Goal: Navigation & Orientation: Find specific page/section

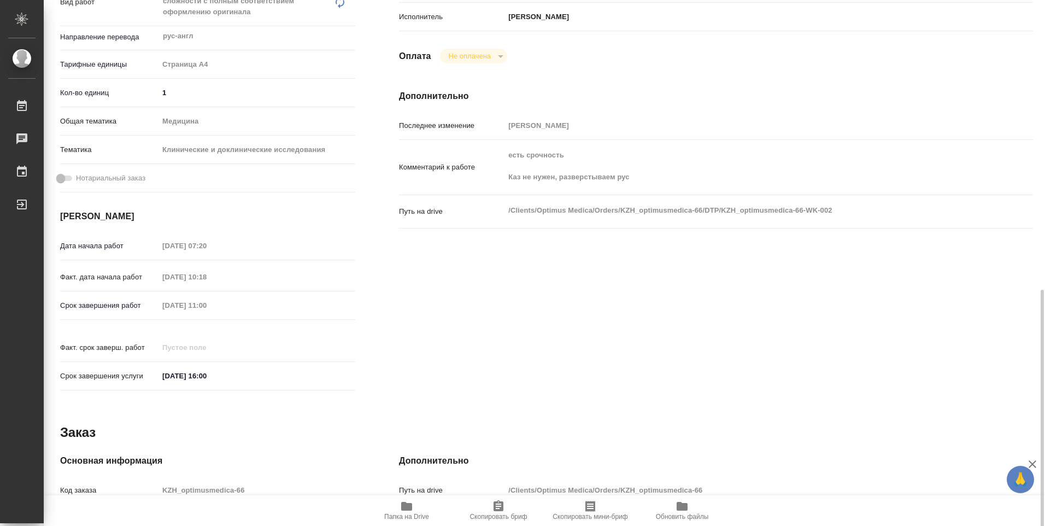
scroll to position [428, 0]
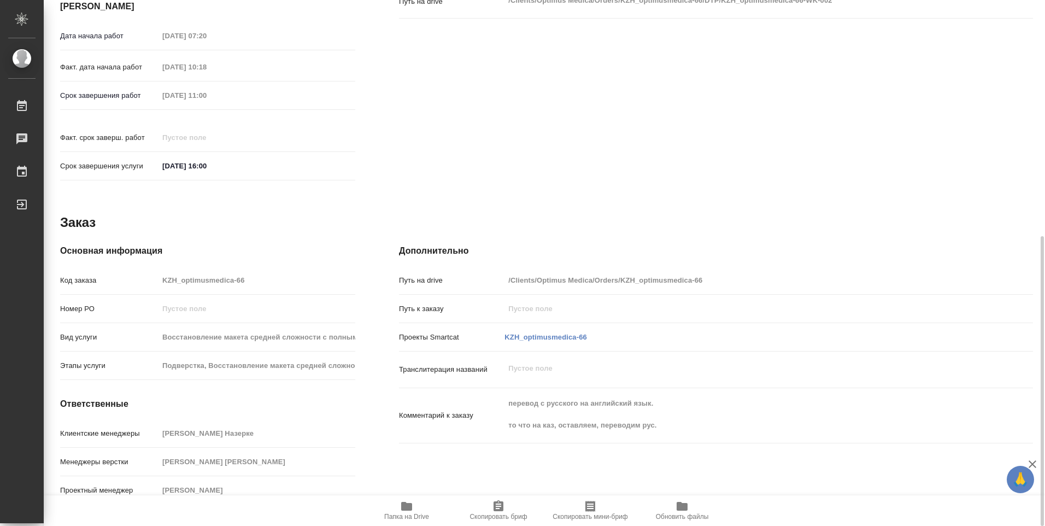
click at [407, 499] on icon "button" at bounding box center [406, 505] width 13 height 13
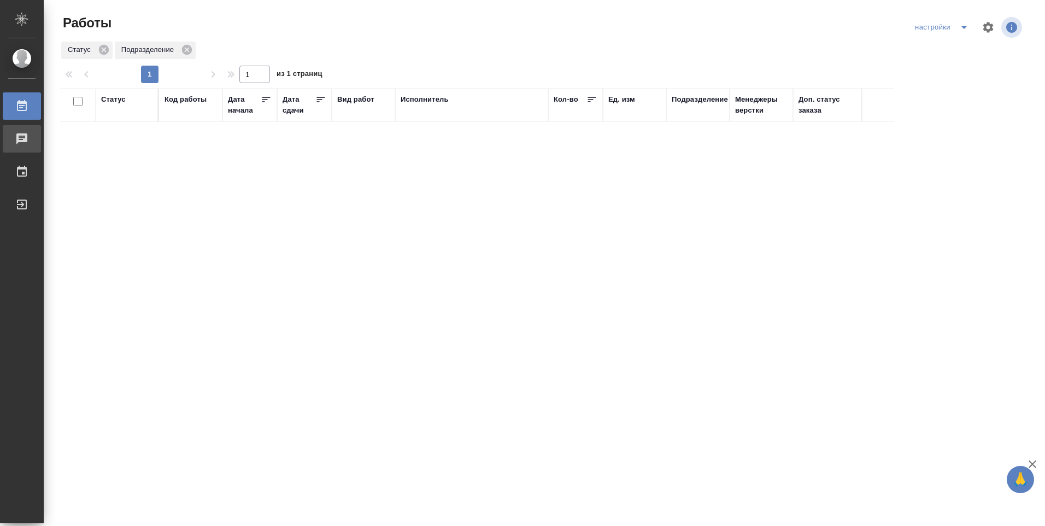
click at [22, 143] on div "Чаты" at bounding box center [8, 139] width 27 height 16
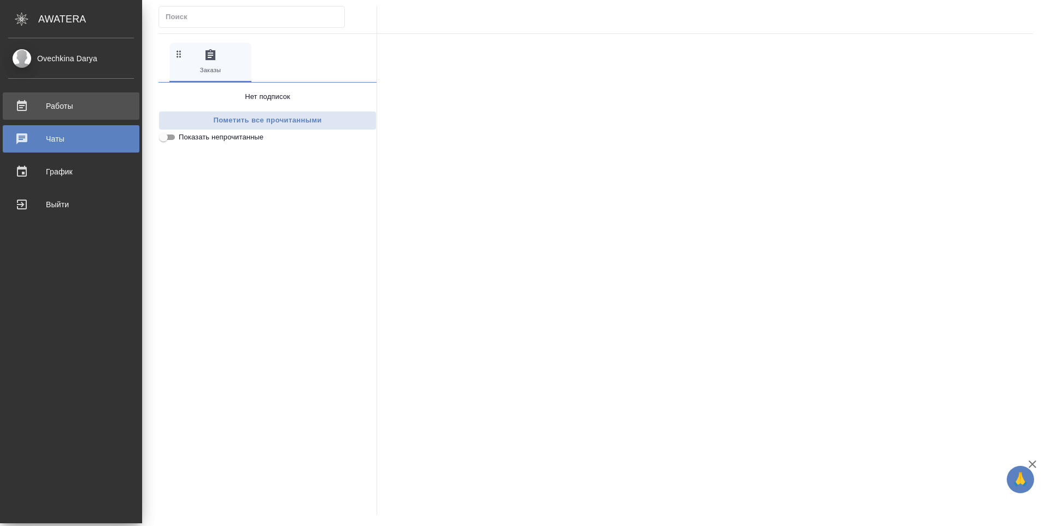
click at [59, 109] on div "Работы" at bounding box center [71, 106] width 126 height 16
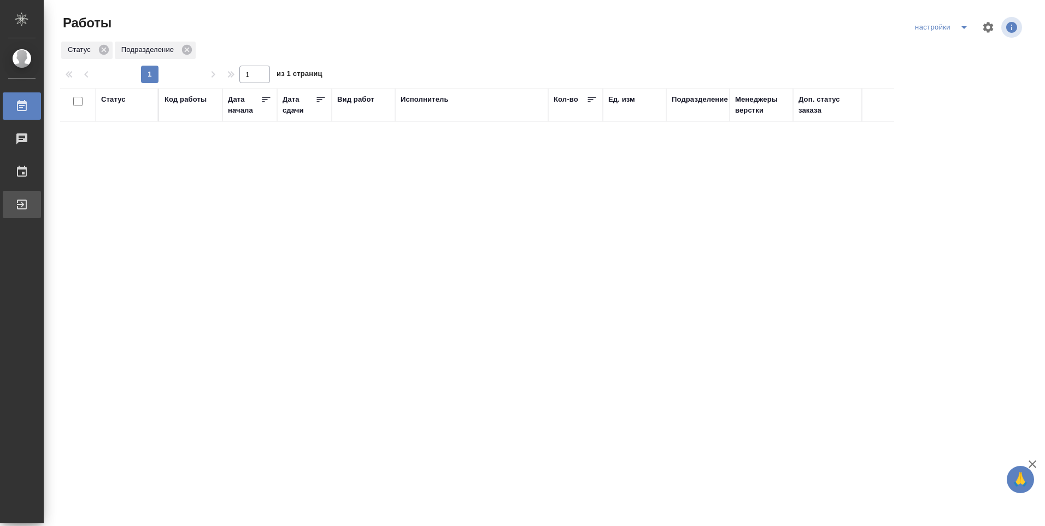
click at [22, 203] on div "Выйти" at bounding box center [8, 204] width 27 height 16
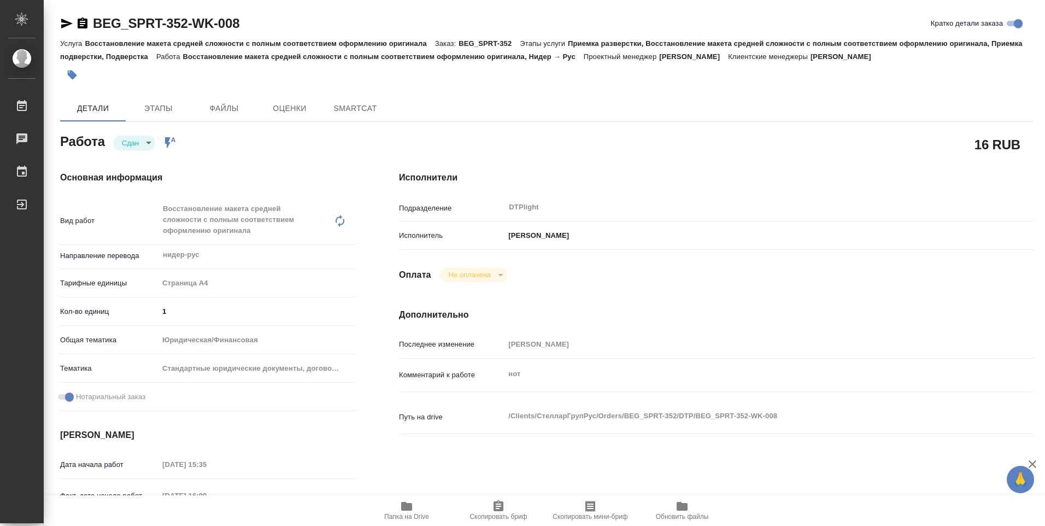
type textarea "x"
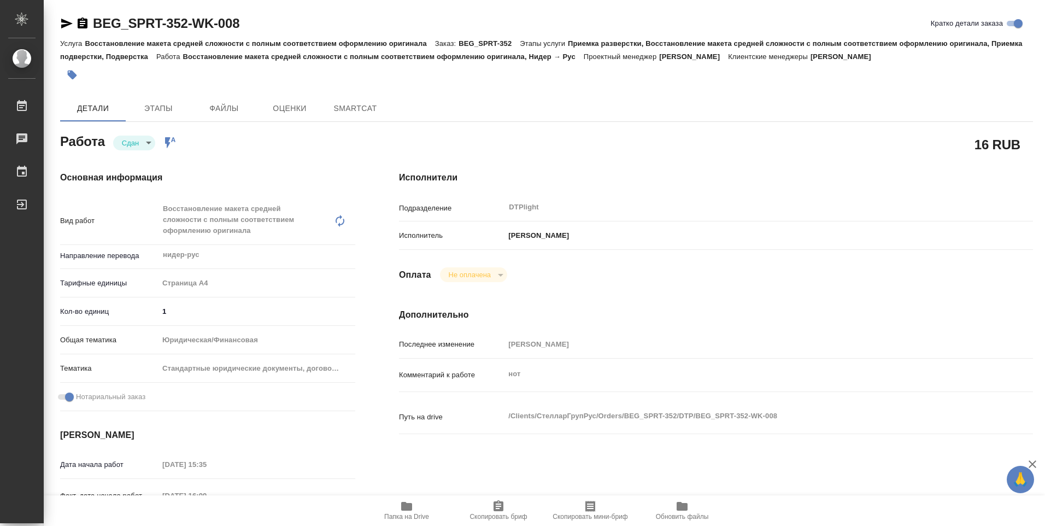
type textarea "x"
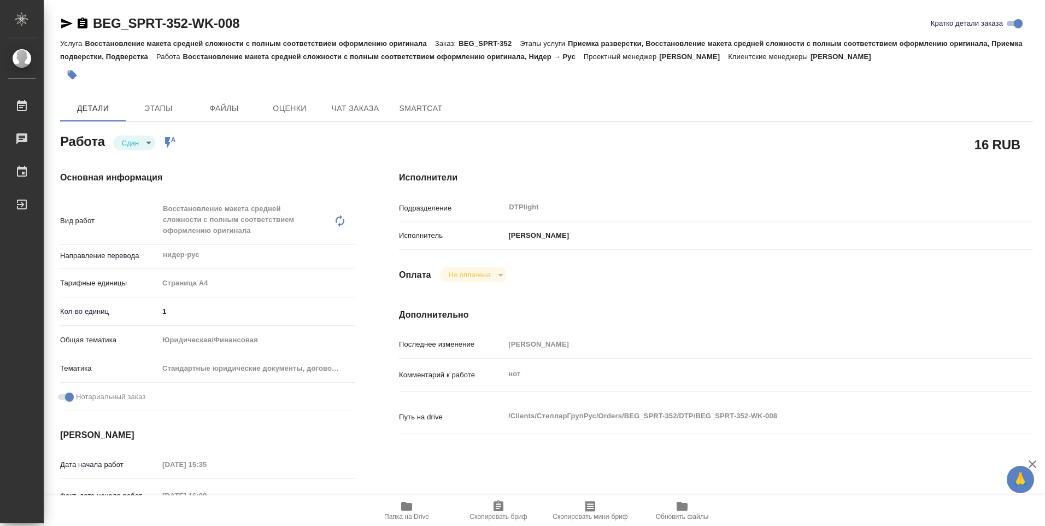
type textarea "x"
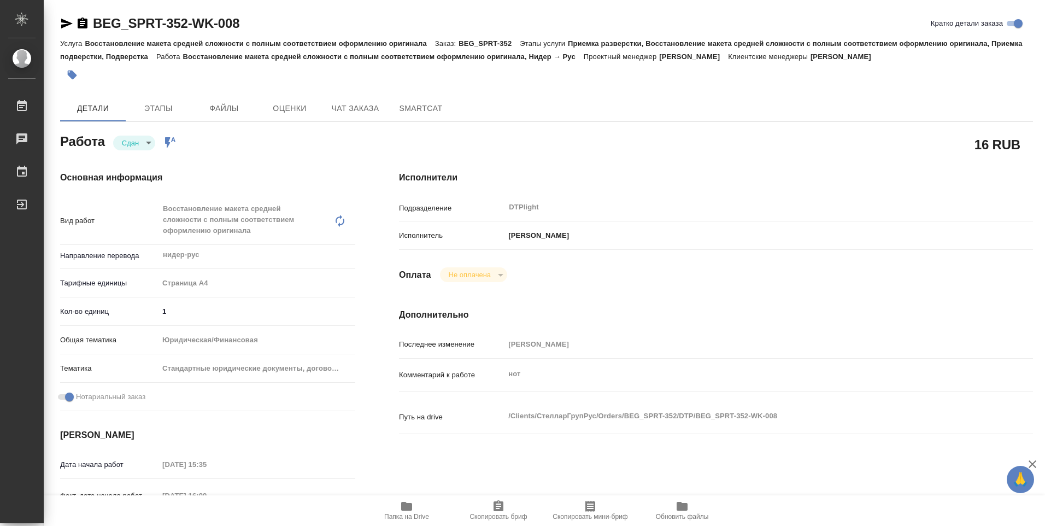
type textarea "x"
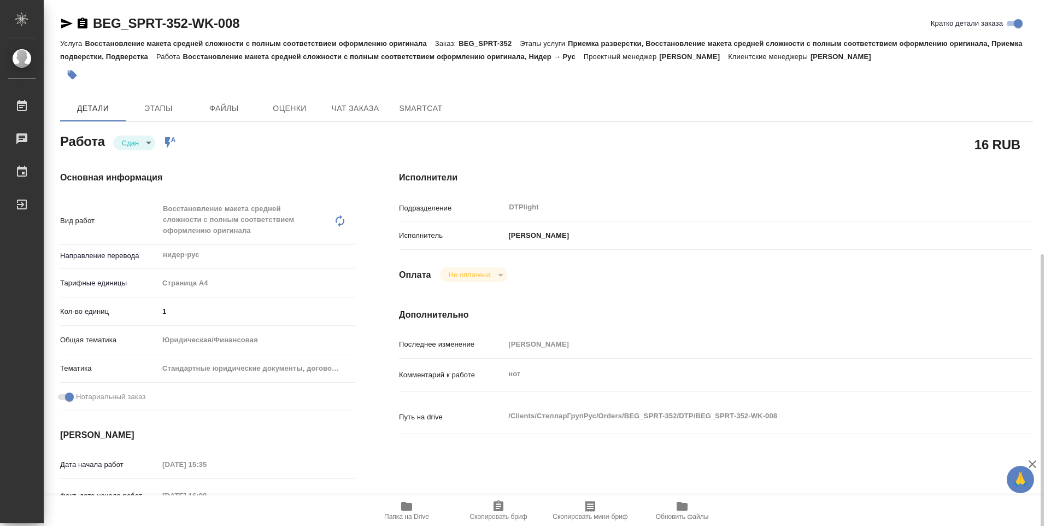
scroll to position [273, 0]
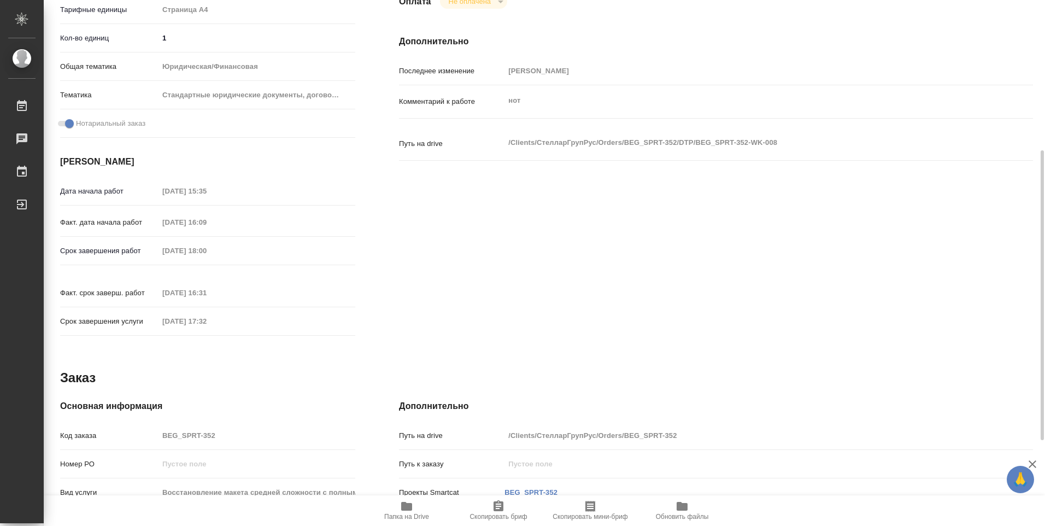
click at [420, 516] on span "Папка на Drive" at bounding box center [406, 517] width 45 height 8
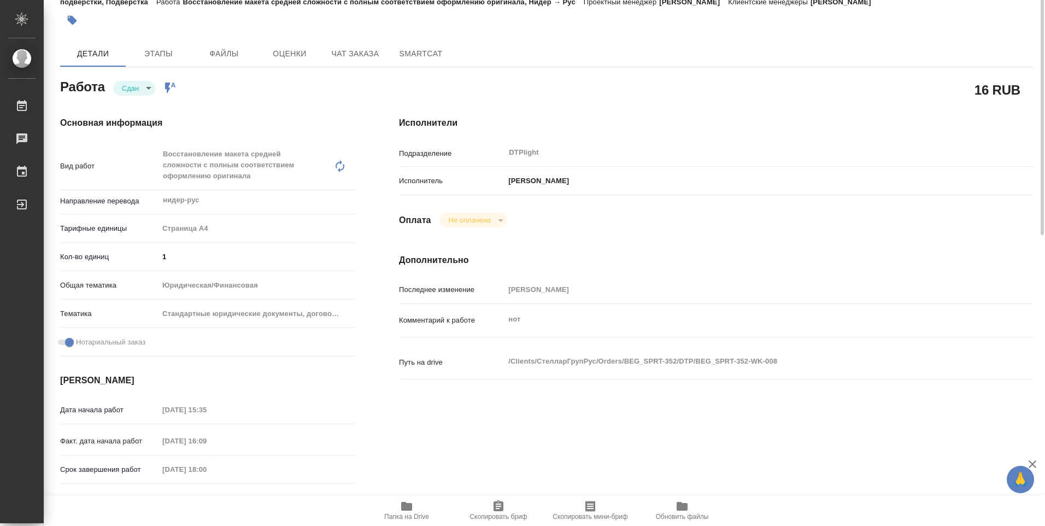
scroll to position [0, 0]
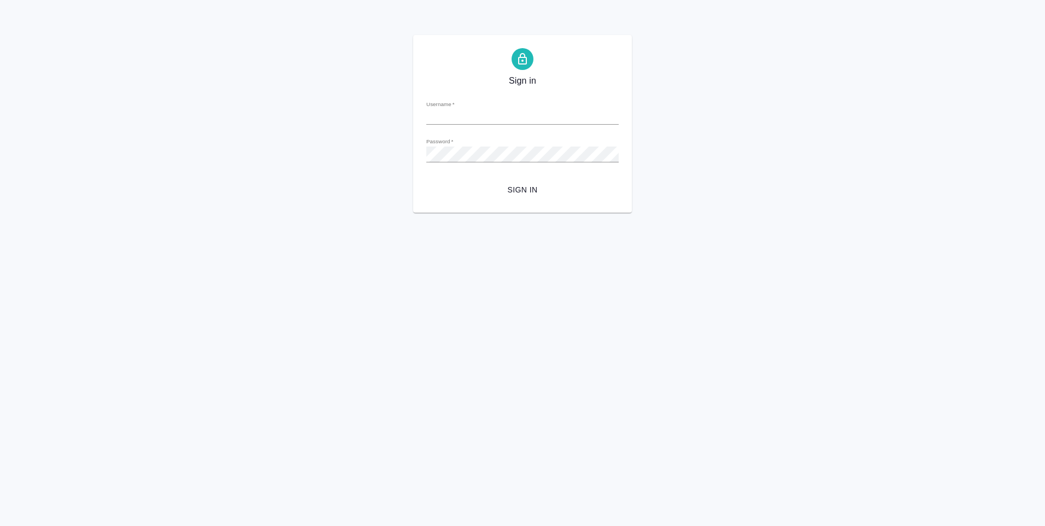
type input "d.ovechkina@awatera.com"
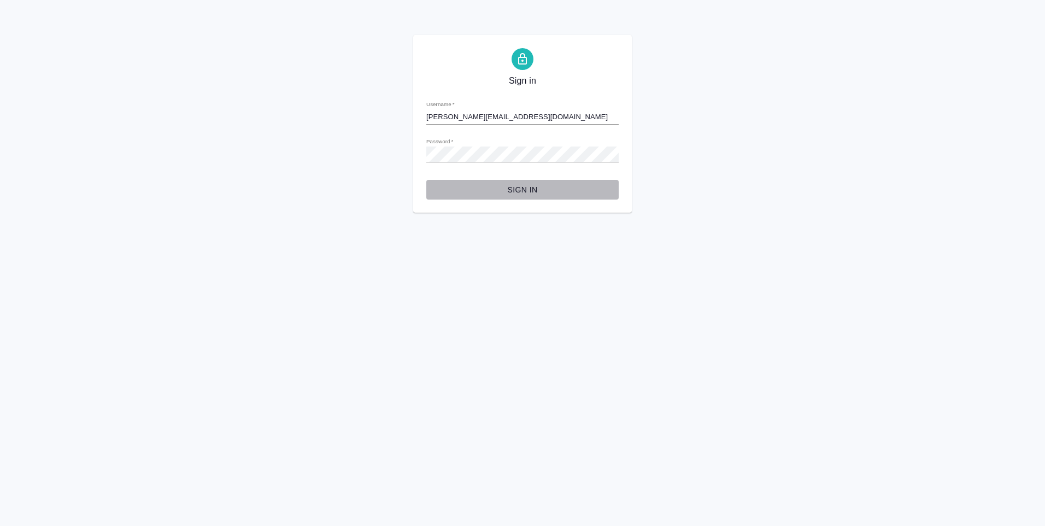
click at [518, 191] on span "Sign in" at bounding box center [522, 190] width 175 height 14
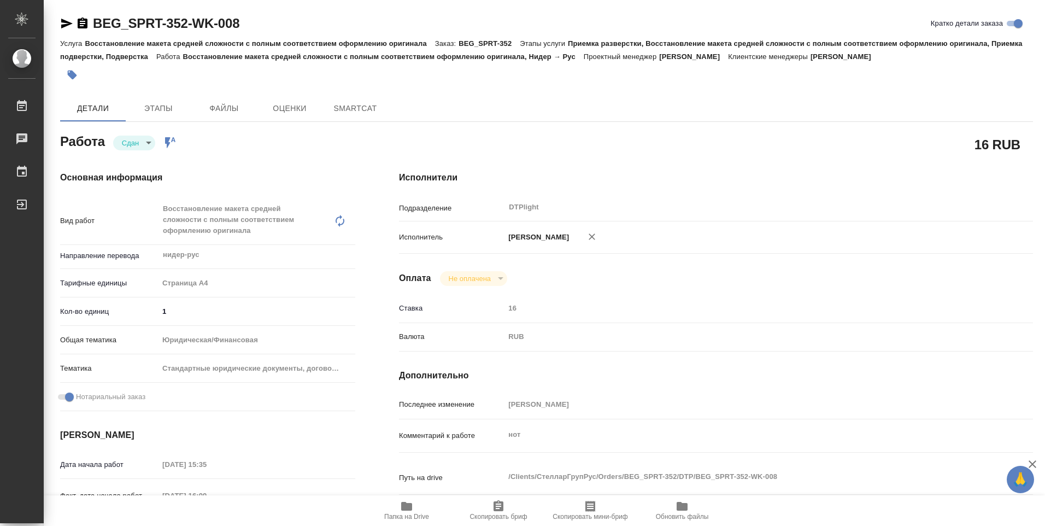
type textarea "x"
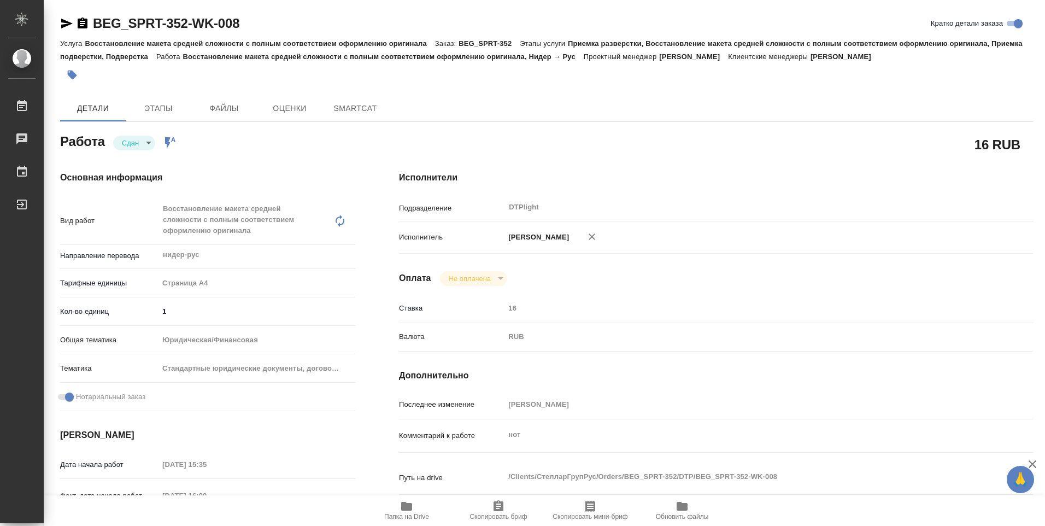
type textarea "x"
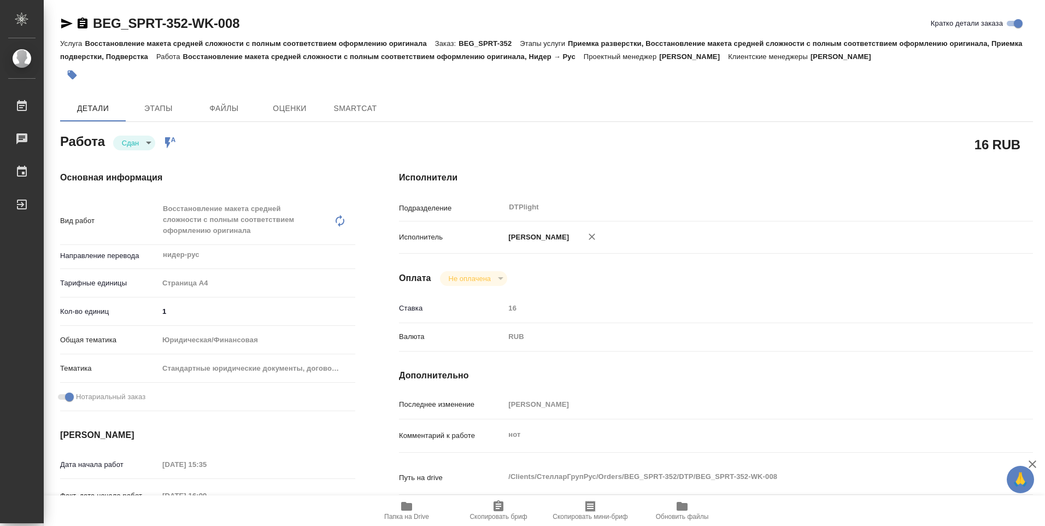
type textarea "x"
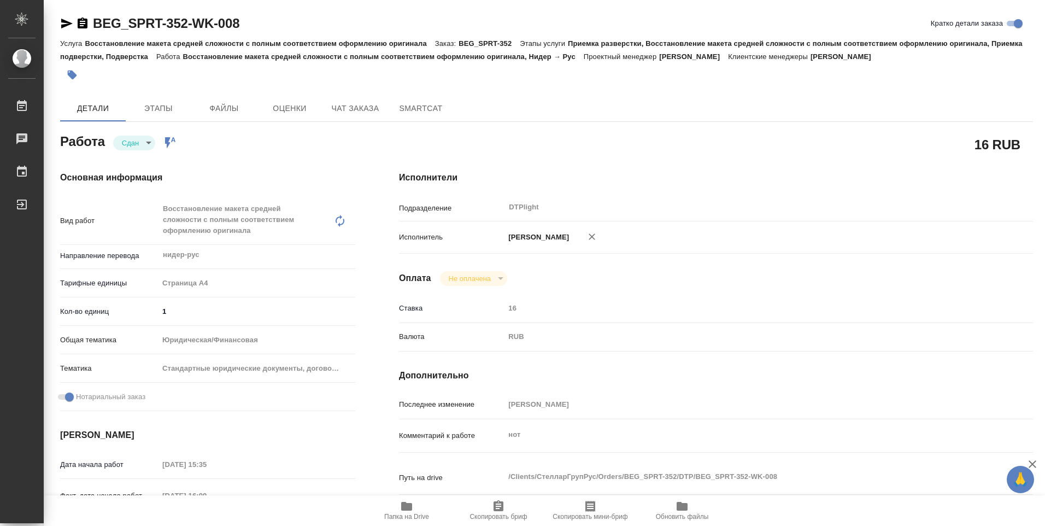
scroll to position [164, 0]
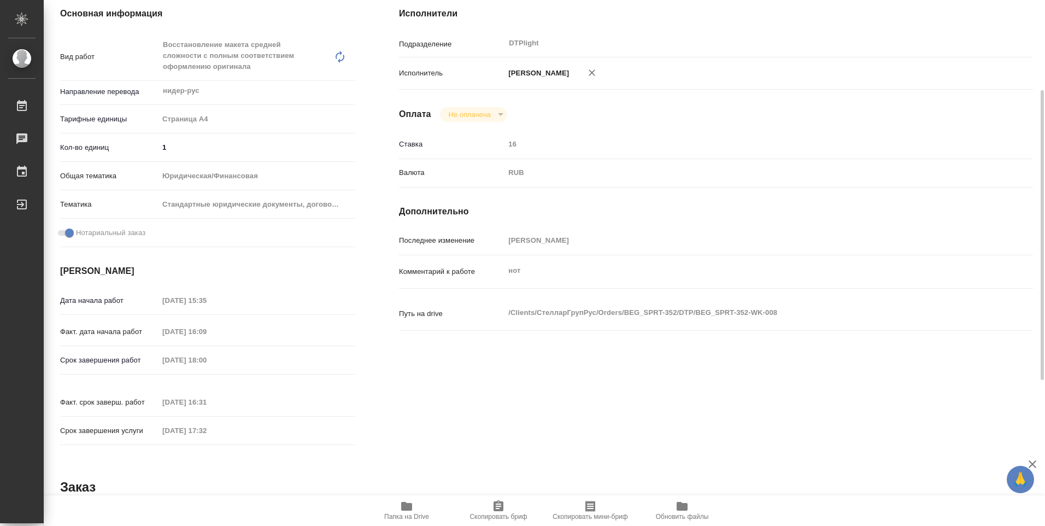
type textarea "x"
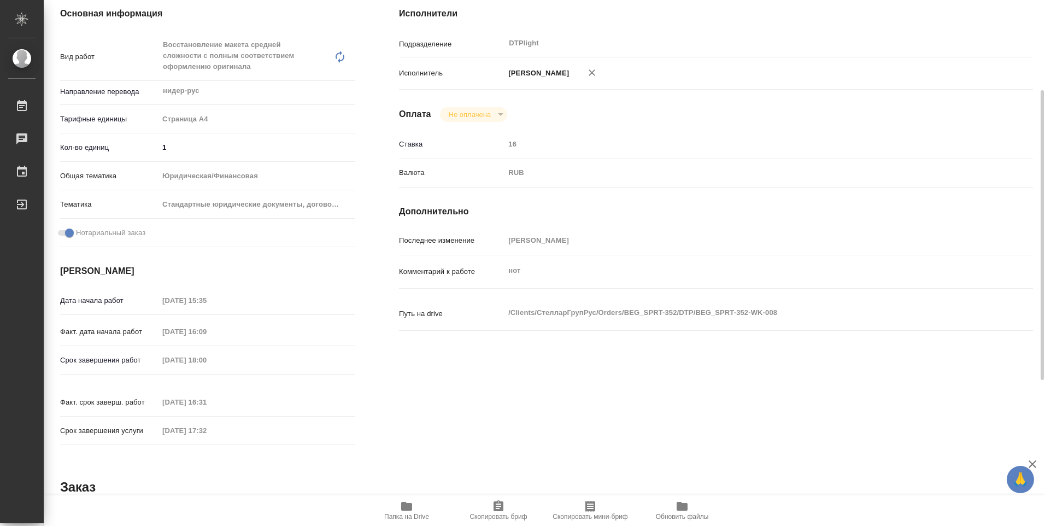
type textarea "x"
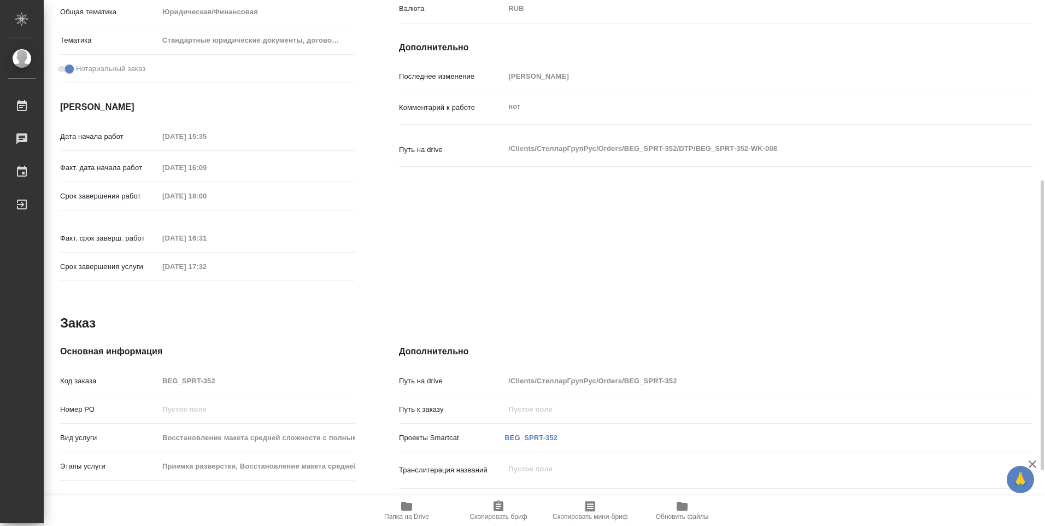
scroll to position [428, 0]
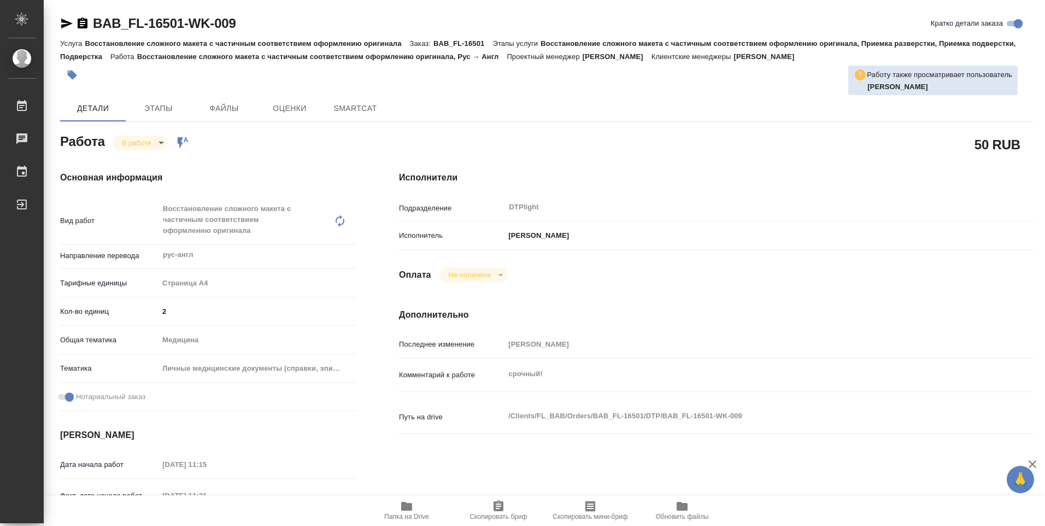
type textarea "x"
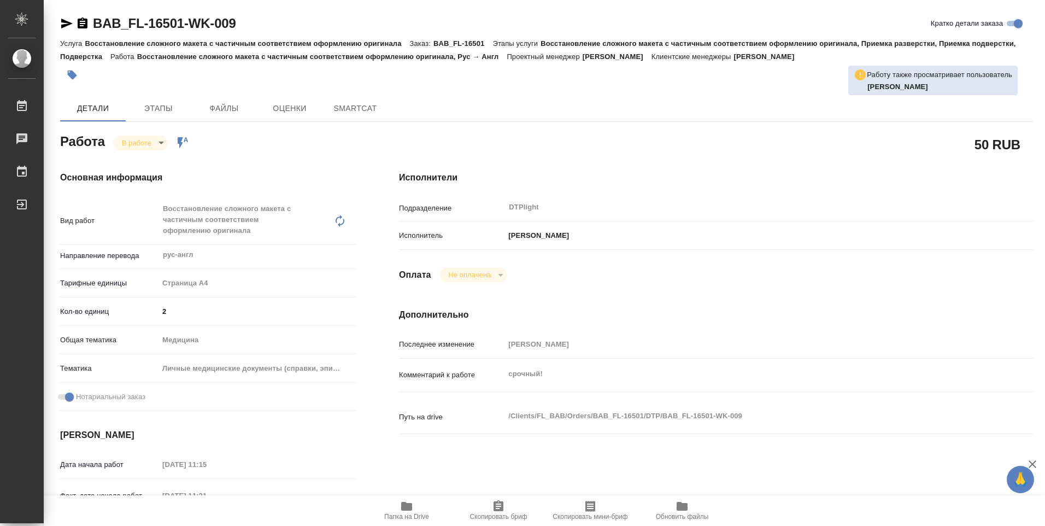
type textarea "x"
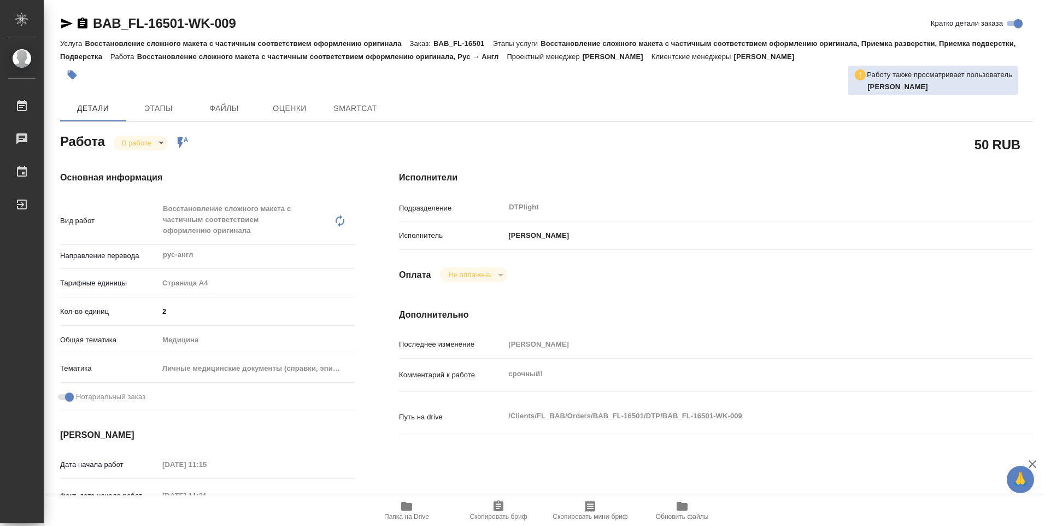
type textarea "x"
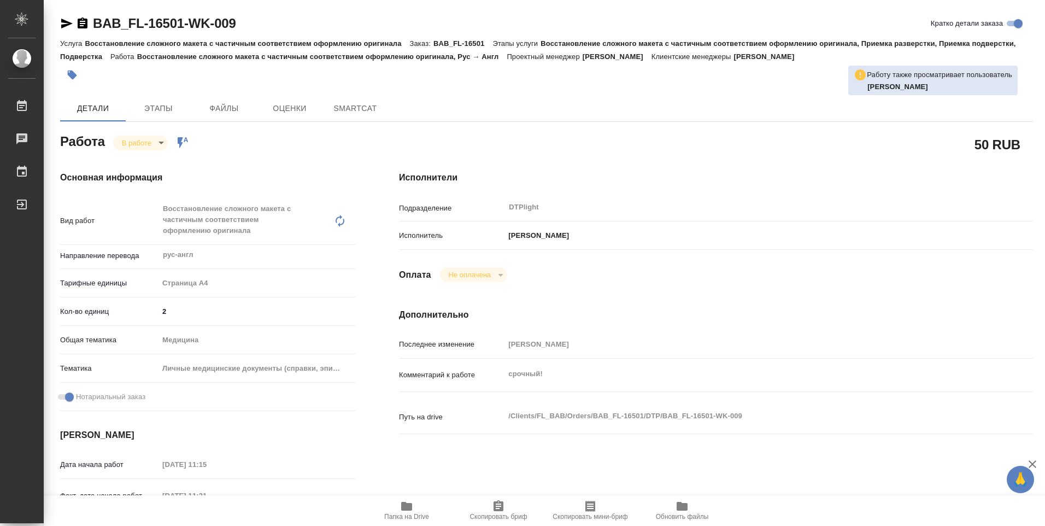
type textarea "x"
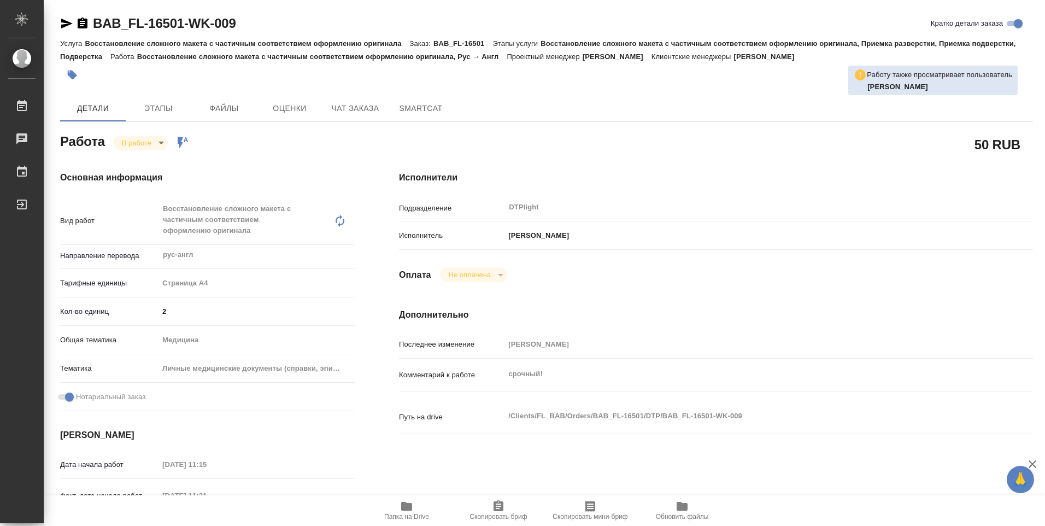
type textarea "x"
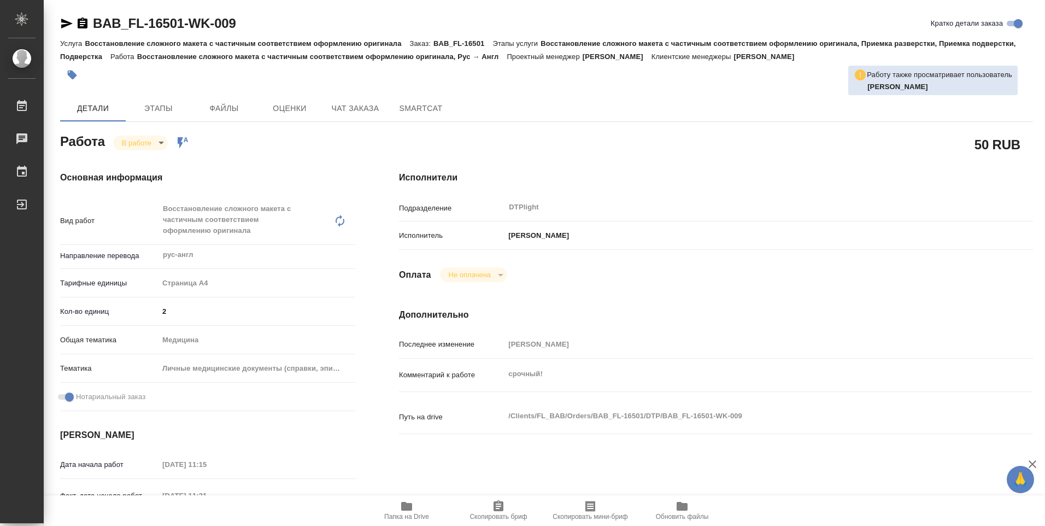
type textarea "x"
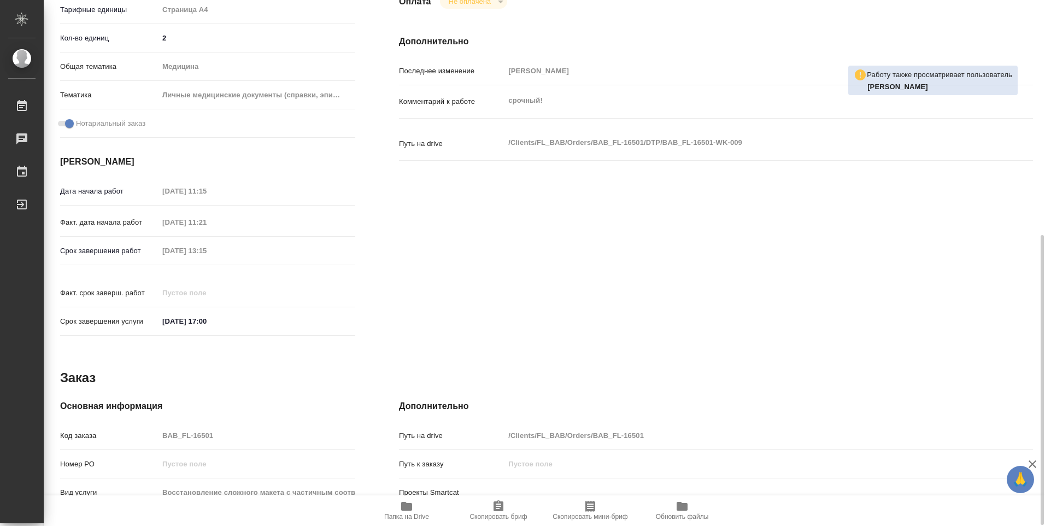
scroll to position [428, 0]
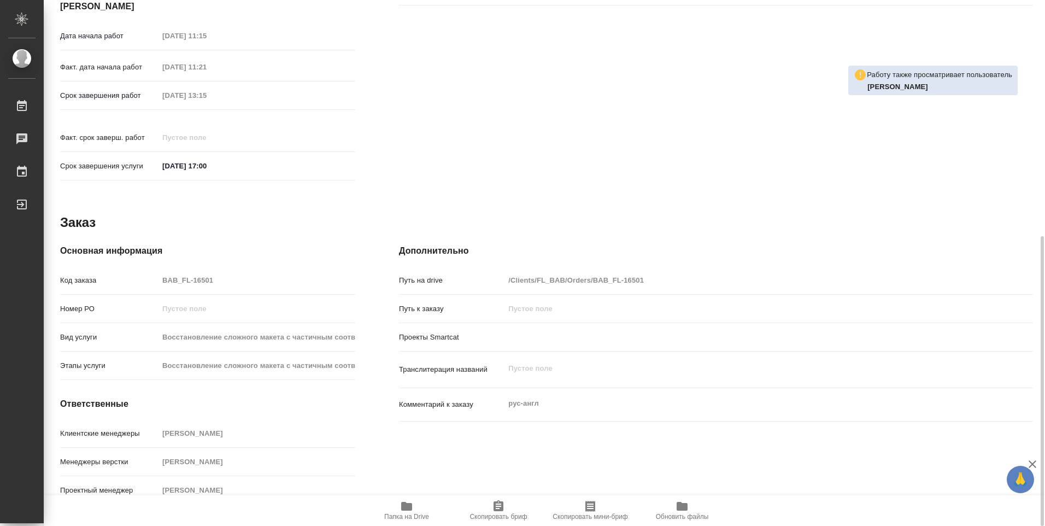
click at [411, 510] on icon "button" at bounding box center [406, 506] width 11 height 9
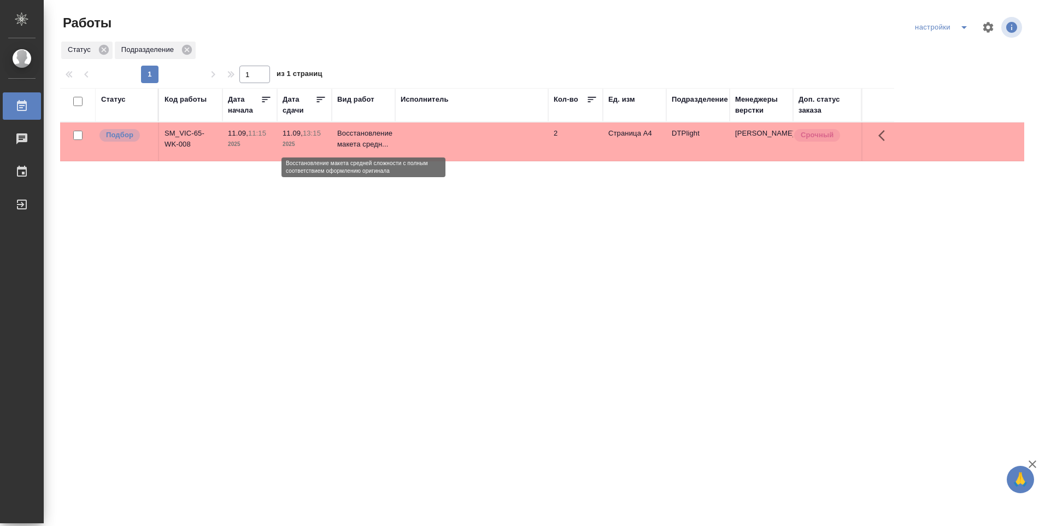
click at [349, 145] on p "Восстановление макета средн..." at bounding box center [363, 139] width 52 height 22
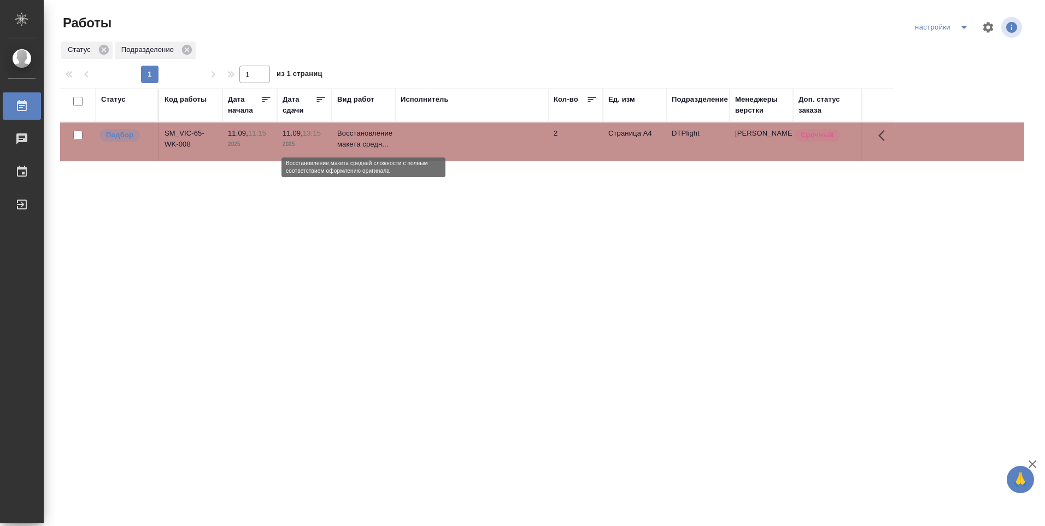
click at [357, 139] on p "Восстановление макета средн..." at bounding box center [363, 139] width 52 height 22
click at [351, 143] on p "Восстановление макета средн..." at bounding box center [363, 139] width 52 height 22
click at [351, 142] on p "Восстановление макета средн..." at bounding box center [363, 139] width 52 height 22
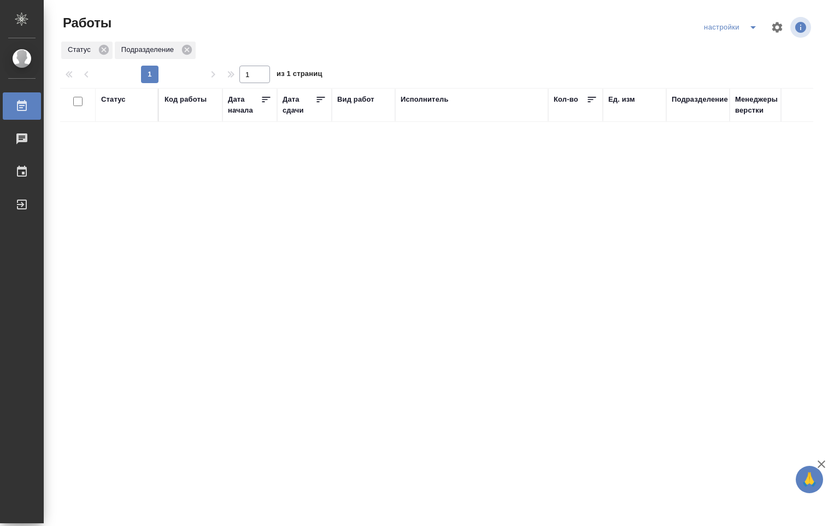
click at [112, 96] on div "Статус" at bounding box center [113, 99] width 25 height 11
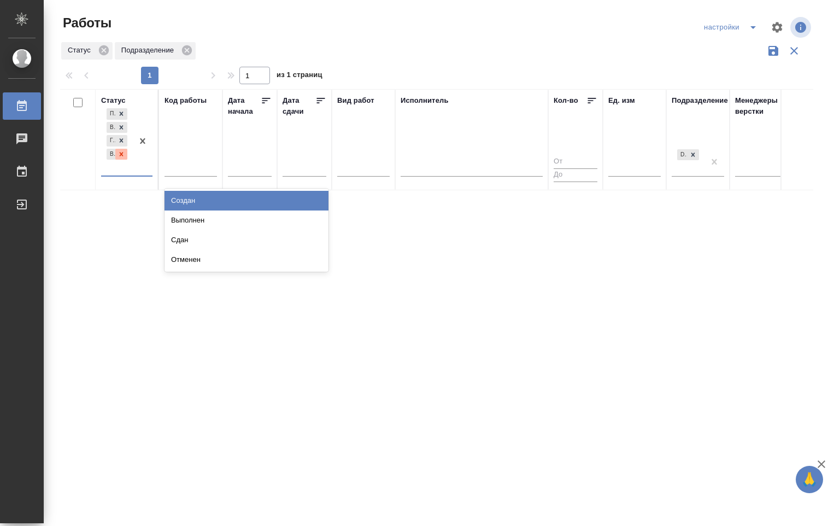
drag, startPoint x: 134, startPoint y: 161, endPoint x: 125, endPoint y: 159, distance: 9.5
drag, startPoint x: 125, startPoint y: 159, endPoint x: 143, endPoint y: 153, distance: 18.5
click at [143, 153] on div at bounding box center [143, 140] width 20 height 69
click at [143, 152] on div at bounding box center [143, 140] width 20 height 69
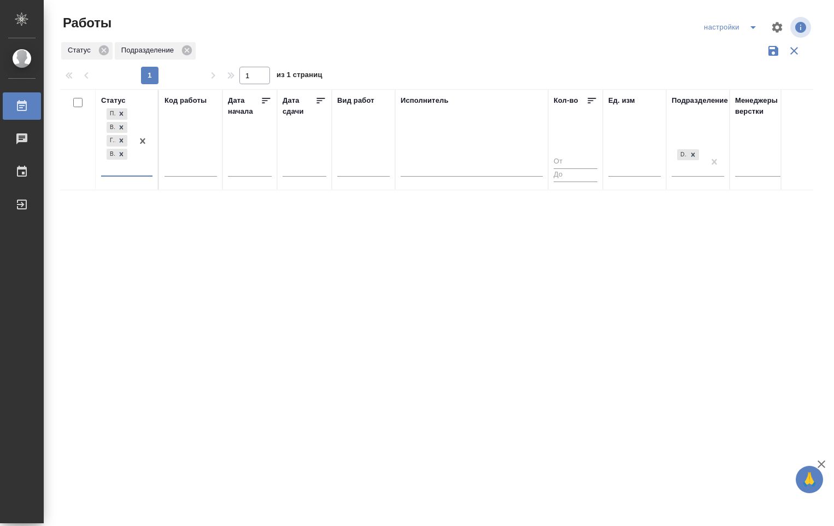
click at [132, 167] on div "Подбор В ожидании Готов к работе В работе" at bounding box center [117, 140] width 32 height 69
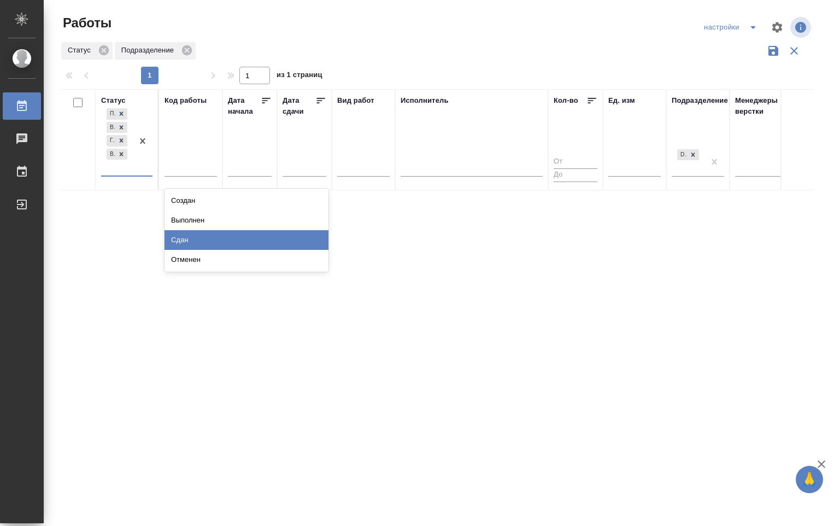
click at [195, 243] on div "Сдан" at bounding box center [246, 240] width 164 height 20
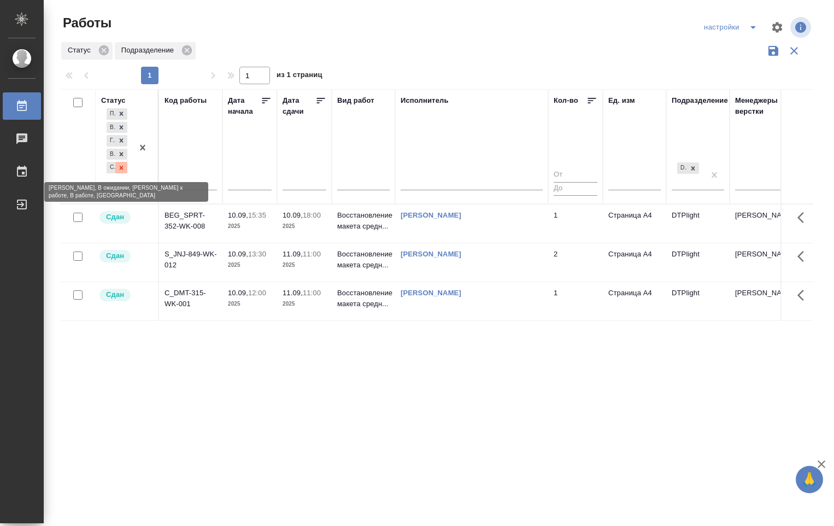
click at [121, 168] on icon at bounding box center [122, 168] width 4 height 4
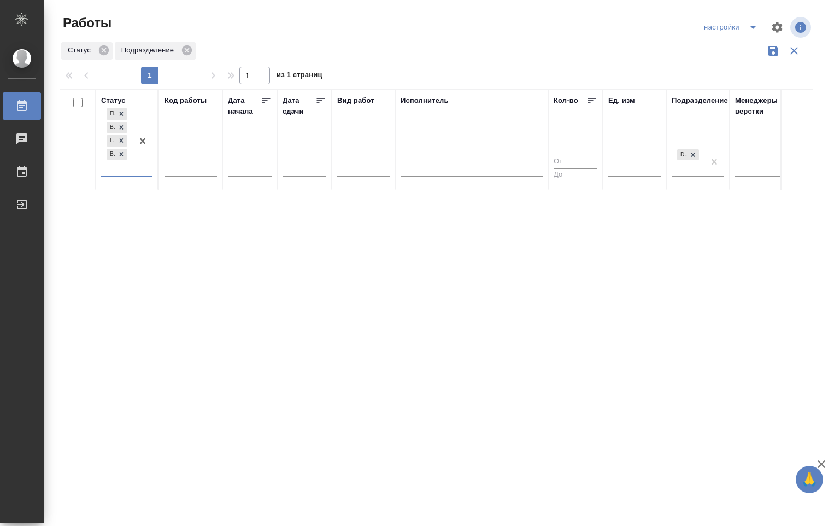
click at [385, 426] on div "Статус option Сдан, deselected. 0 results available. Select is focused ,type to…" at bounding box center [436, 285] width 753 height 393
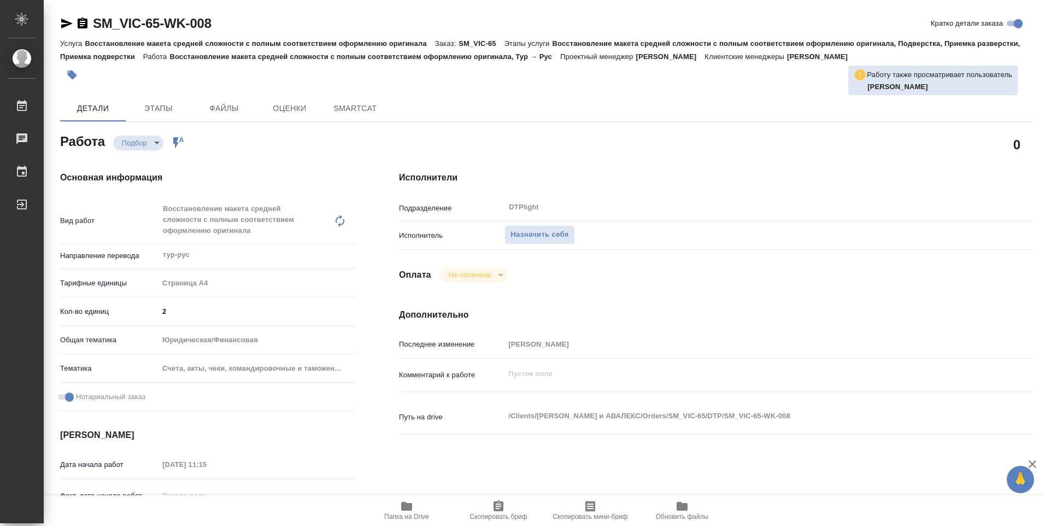
type textarea "x"
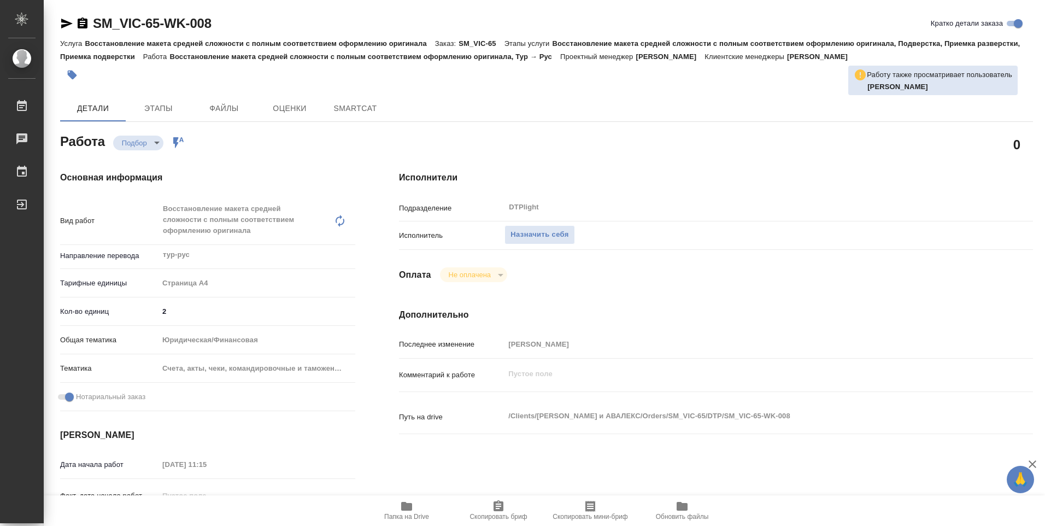
type textarea "x"
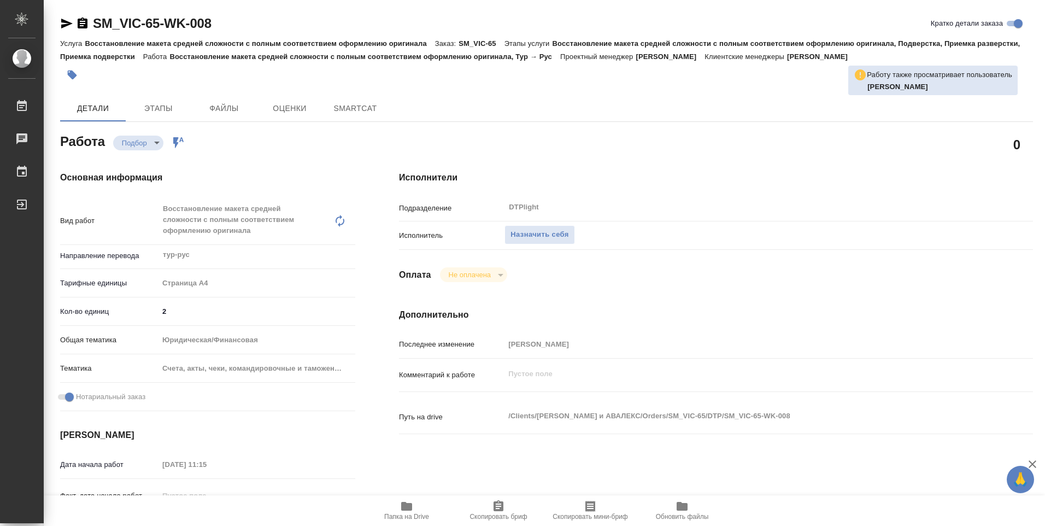
type textarea "x"
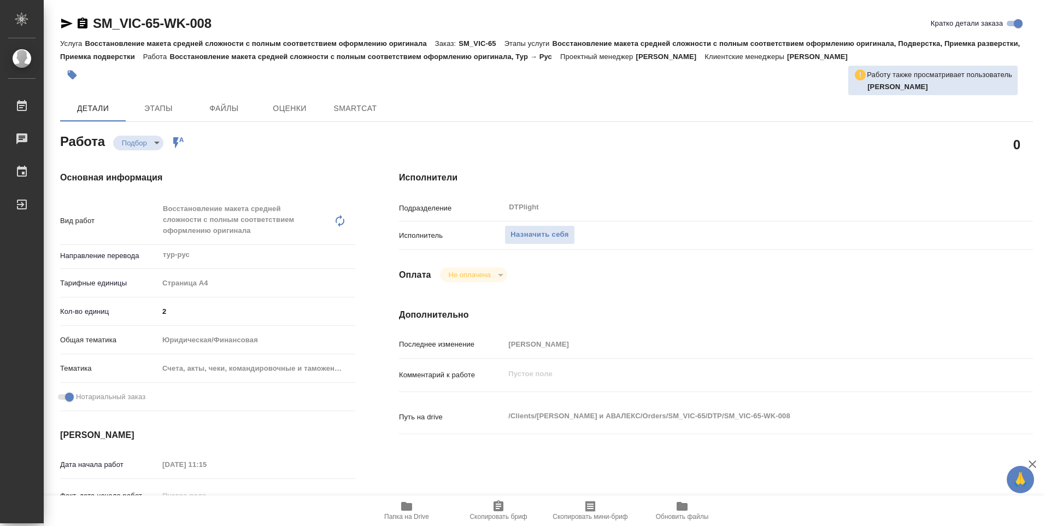
type textarea "x"
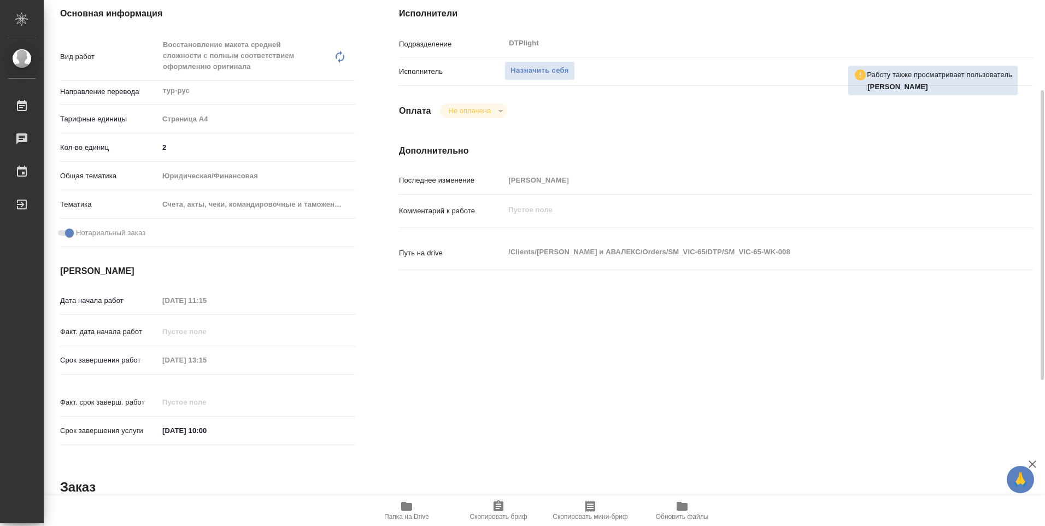
type textarea "x"
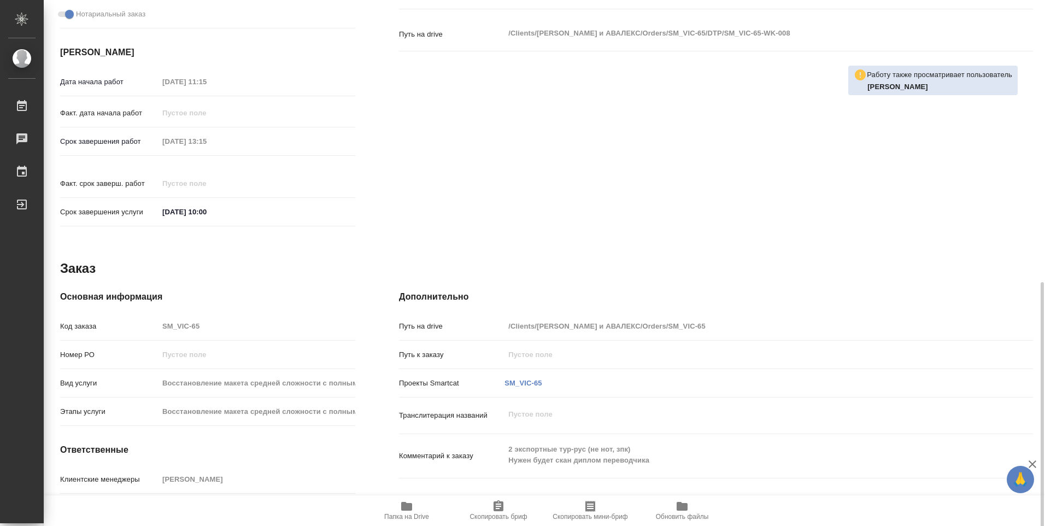
type textarea "x"
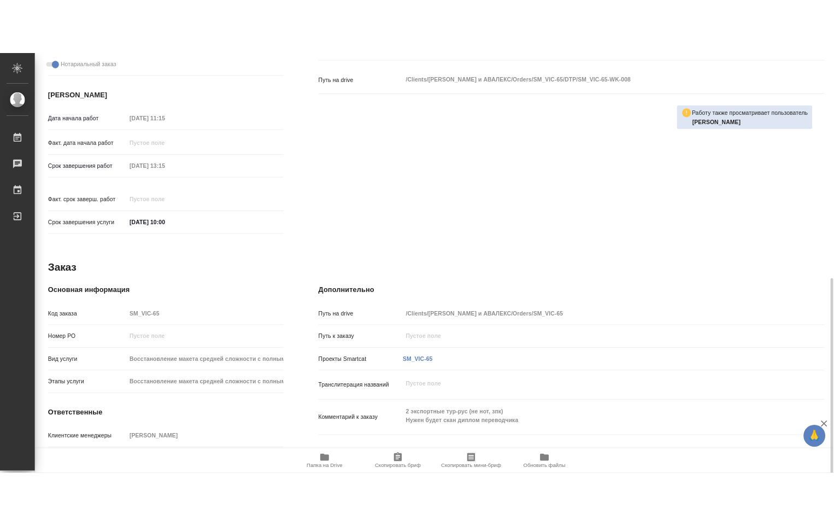
scroll to position [428, 0]
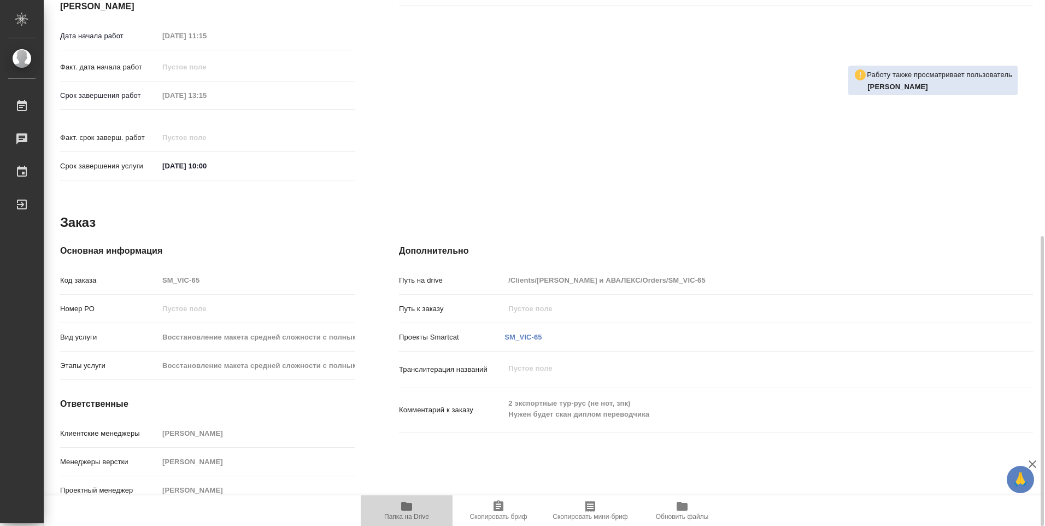
click at [416, 511] on span "Папка на Drive" at bounding box center [406, 509] width 79 height 21
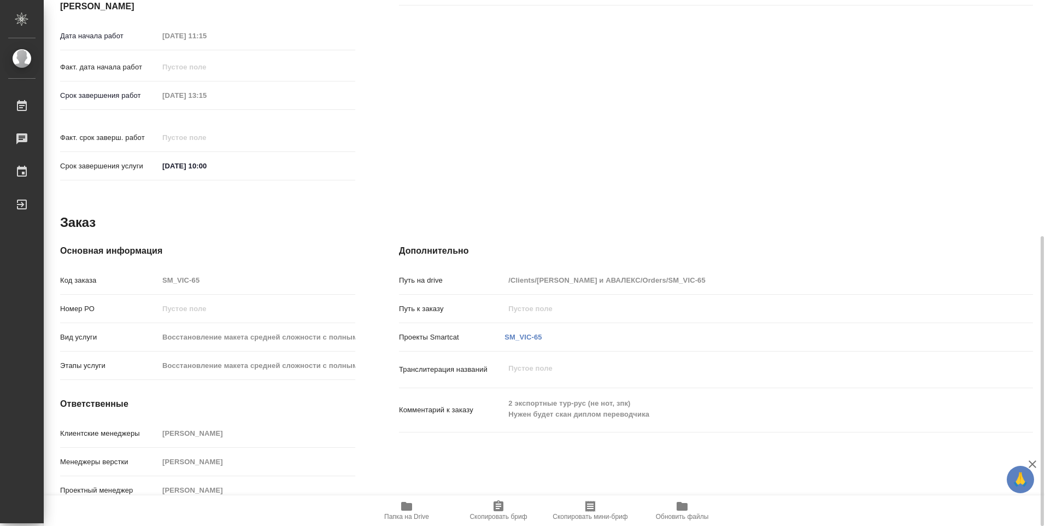
type textarea "x"
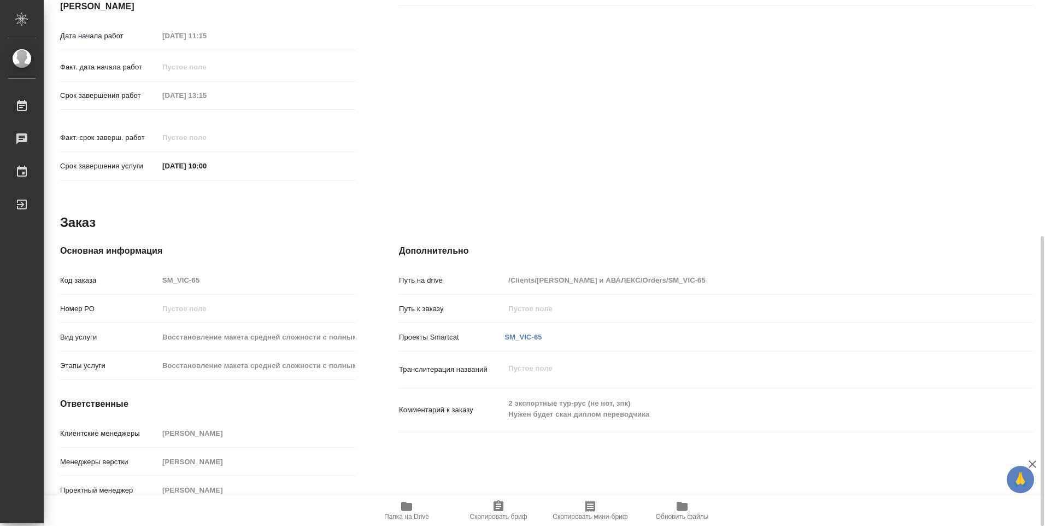
type textarea "x"
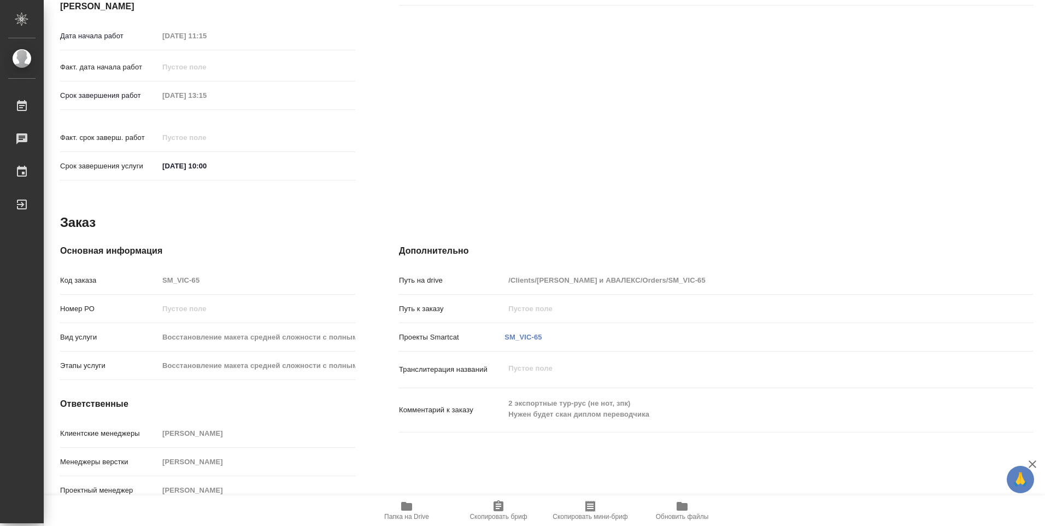
type textarea "x"
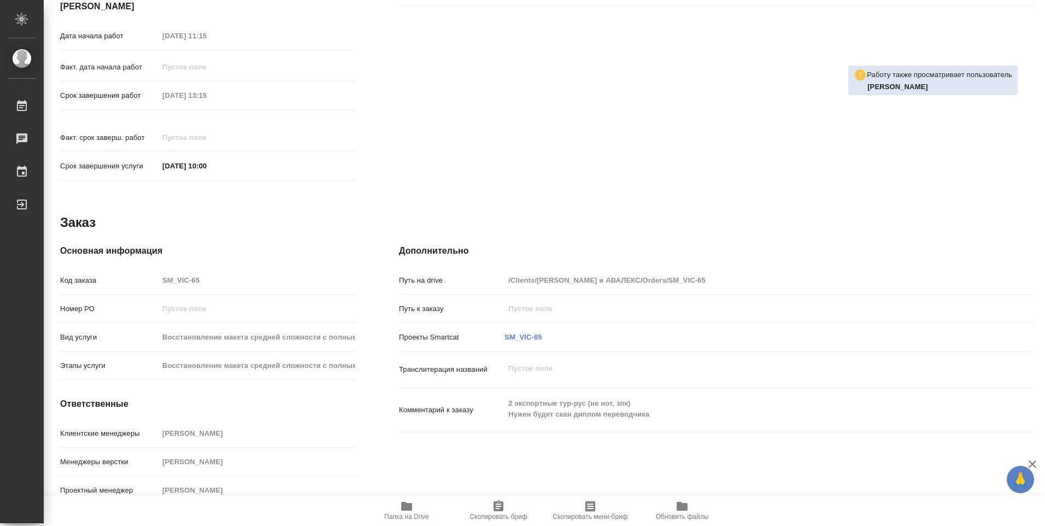
type textarea "x"
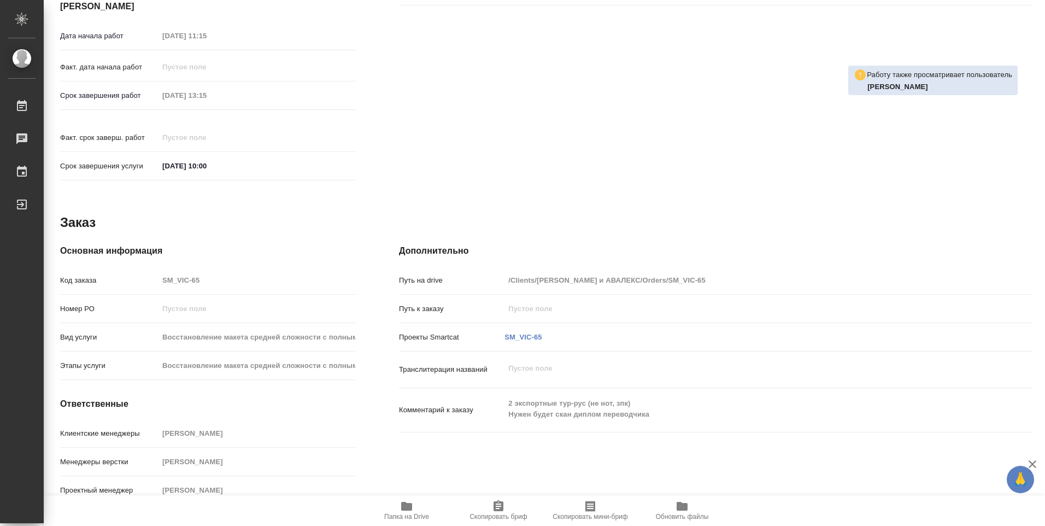
type textarea "x"
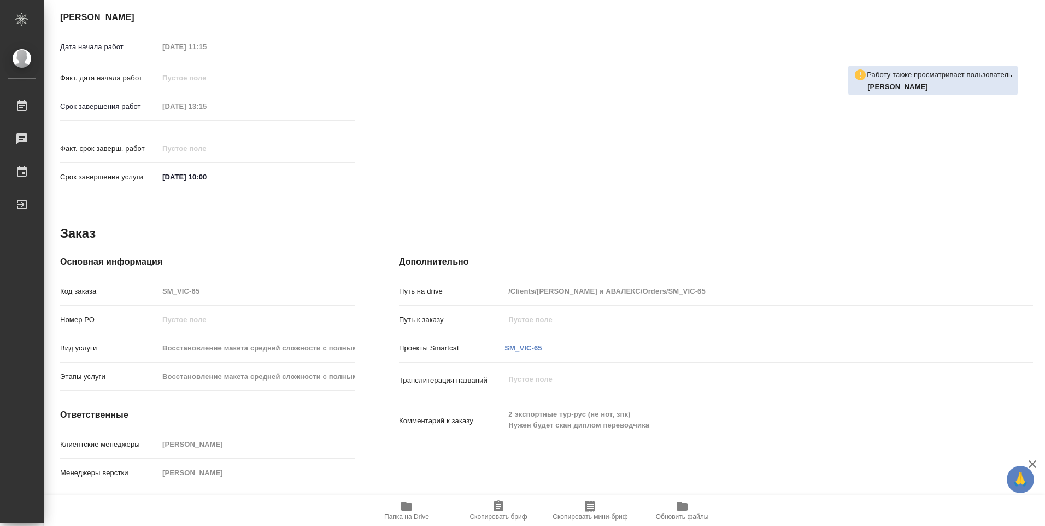
type textarea "x"
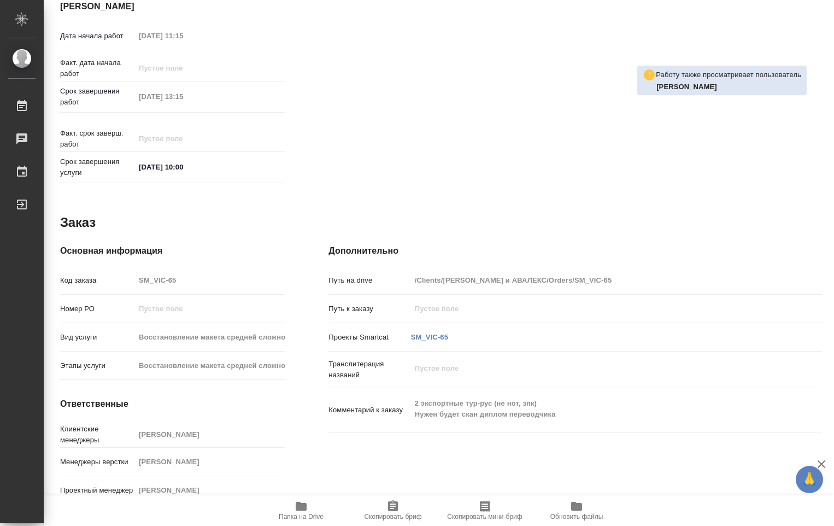
type textarea "x"
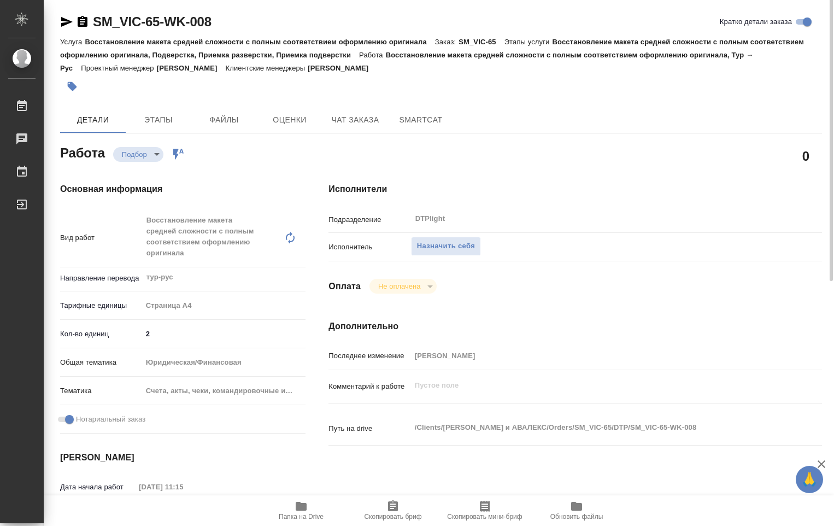
scroll to position [0, 0]
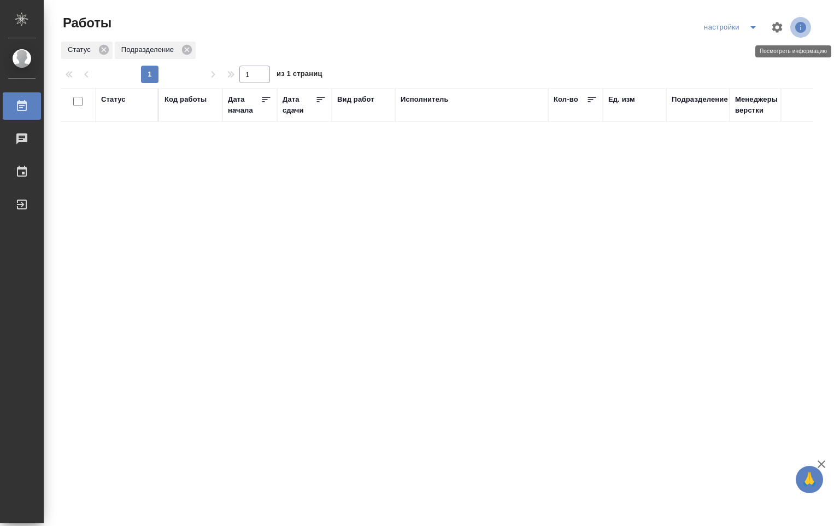
click at [804, 28] on icon "button" at bounding box center [800, 27] width 11 height 11
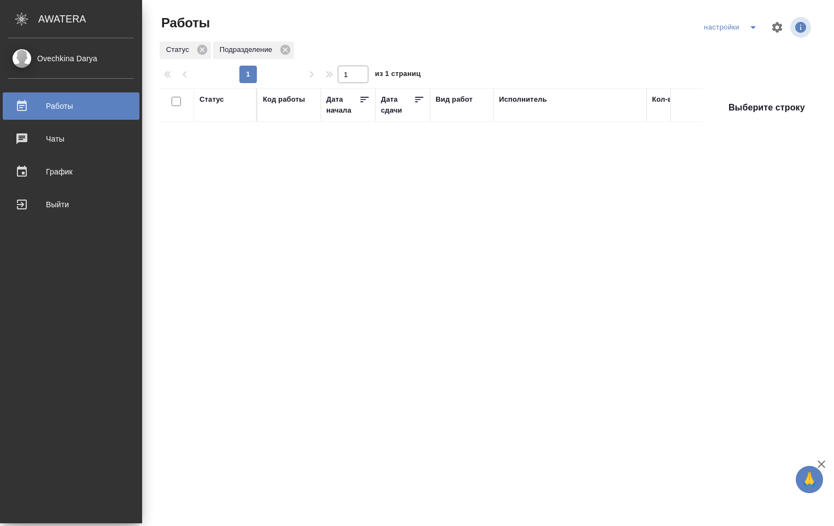
click at [48, 62] on div "Ovechkina Darya" at bounding box center [71, 58] width 126 height 12
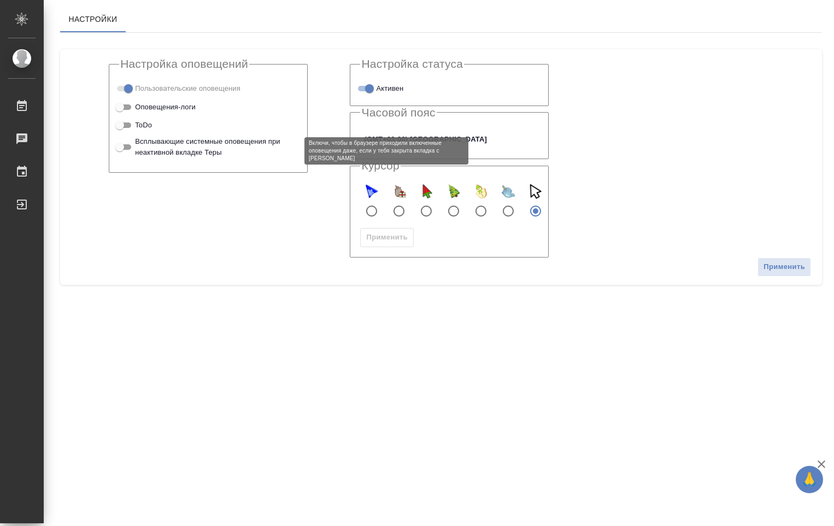
click at [128, 146] on input "Всплывающие системные оповещения при неактивной вкладке Теры" at bounding box center [119, 146] width 39 height 13
drag, startPoint x: 123, startPoint y: 148, endPoint x: 129, endPoint y: 148, distance: 6.0
click at [129, 148] on input "Всплывающие системные оповещения при неактивной вкладке Теры" at bounding box center [119, 146] width 39 height 13
checkbox input "false"
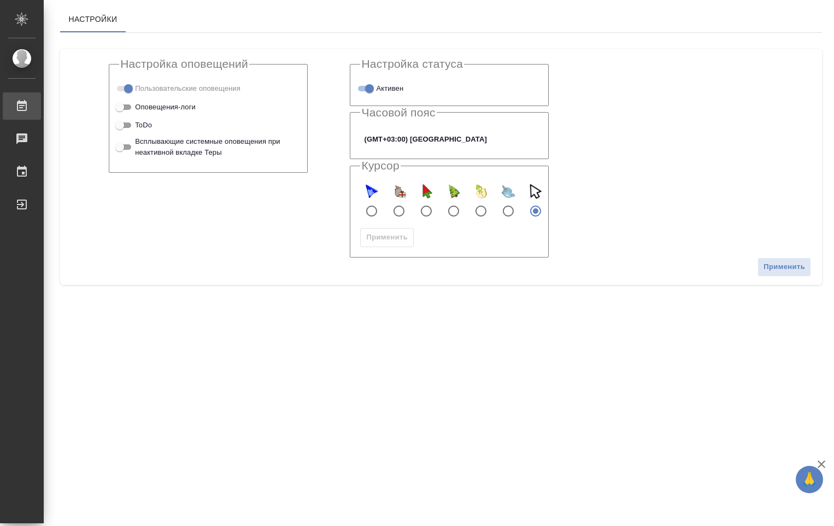
click at [22, 112] on div "Работы" at bounding box center [8, 106] width 27 height 16
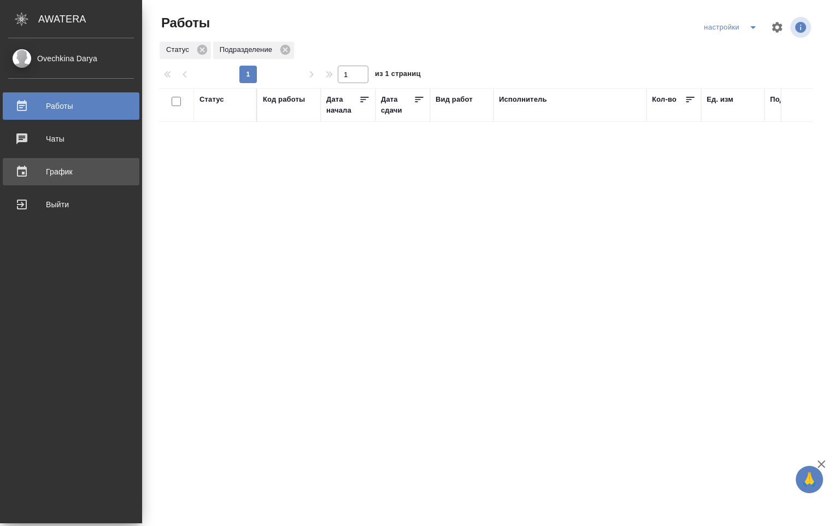
click at [32, 169] on div "График" at bounding box center [71, 171] width 126 height 16
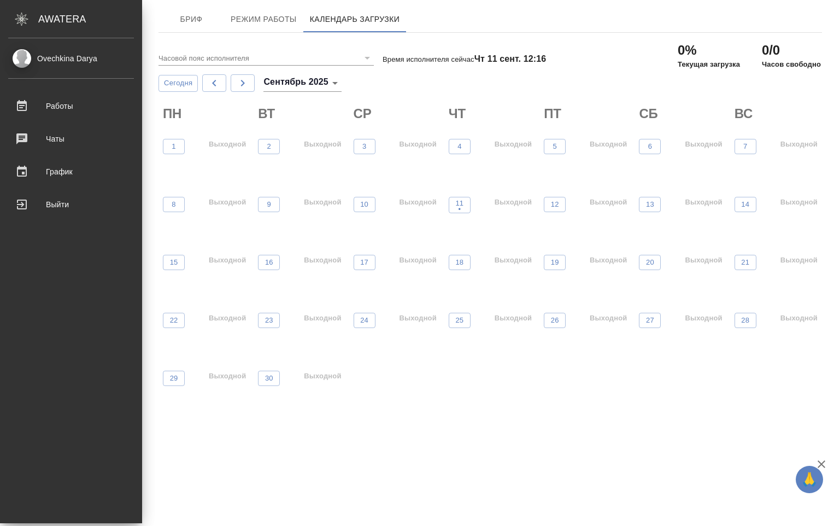
click at [20, 58] on div "Ovechkina Darya" at bounding box center [71, 58] width 126 height 12
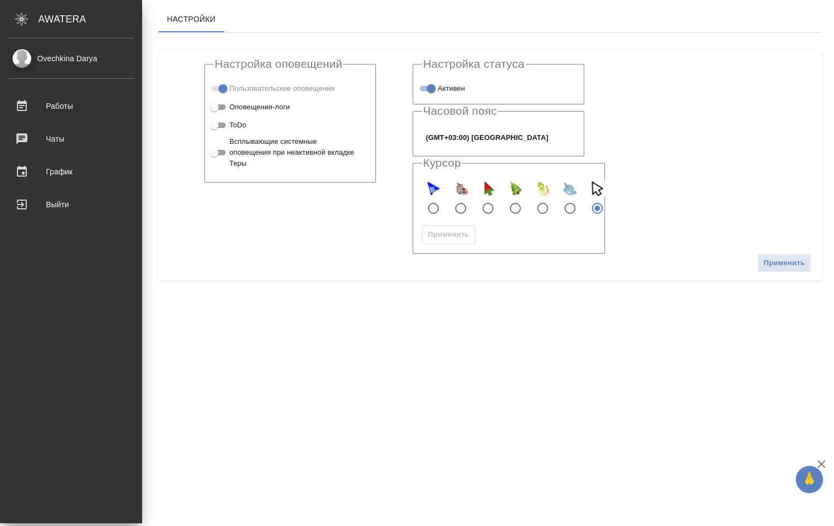
click at [22, 19] on icon ".cls-1 fill:#fff;" at bounding box center [21, 19] width 19 height 13
click at [60, 108] on div "Работы" at bounding box center [71, 106] width 126 height 16
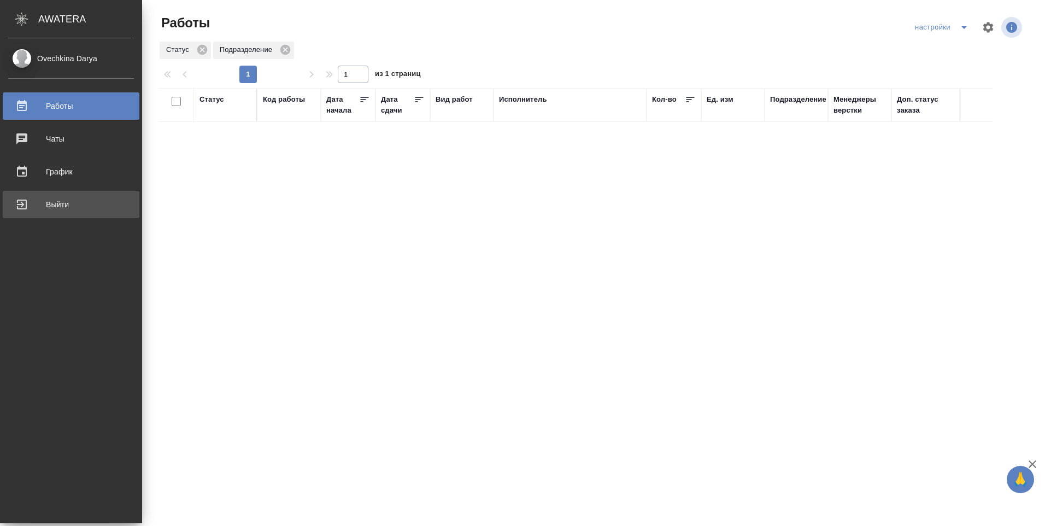
click at [20, 213] on link "Выйти" at bounding box center [71, 204] width 137 height 27
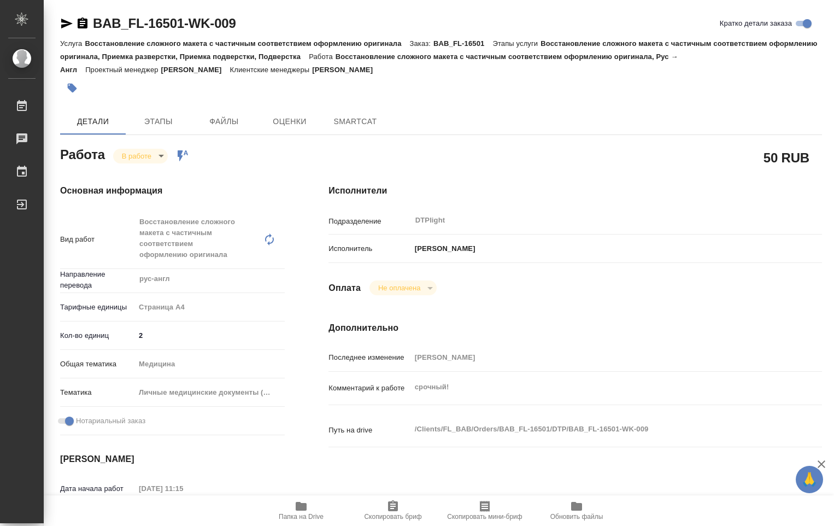
type textarea "x"
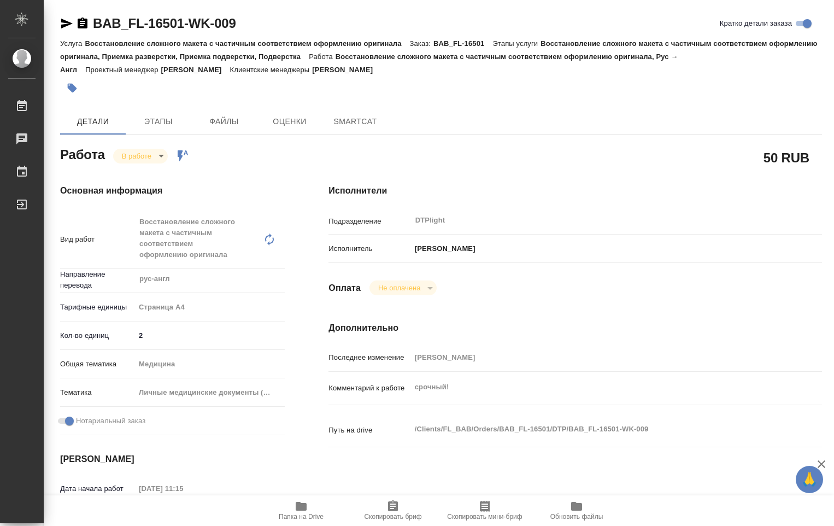
type textarea "x"
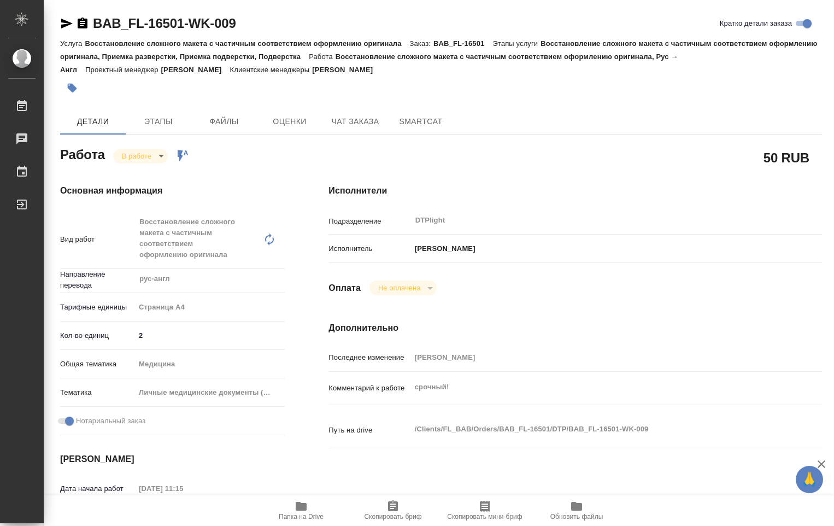
type textarea "x"
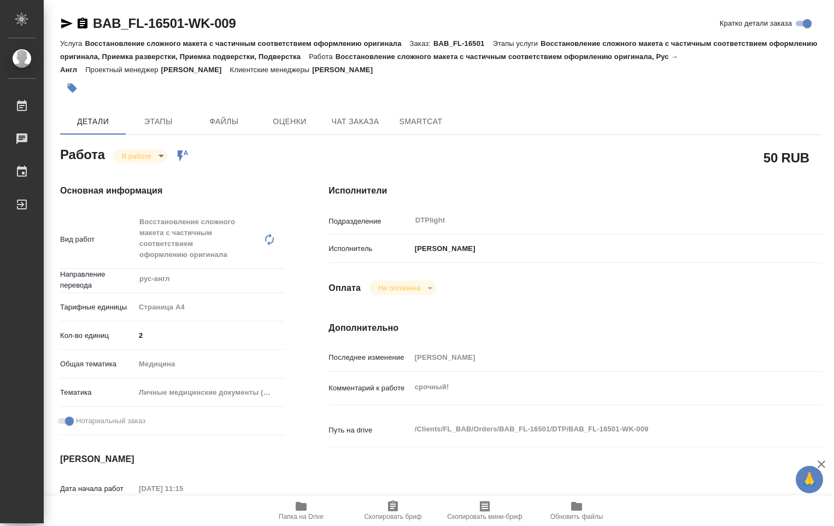
type textarea "x"
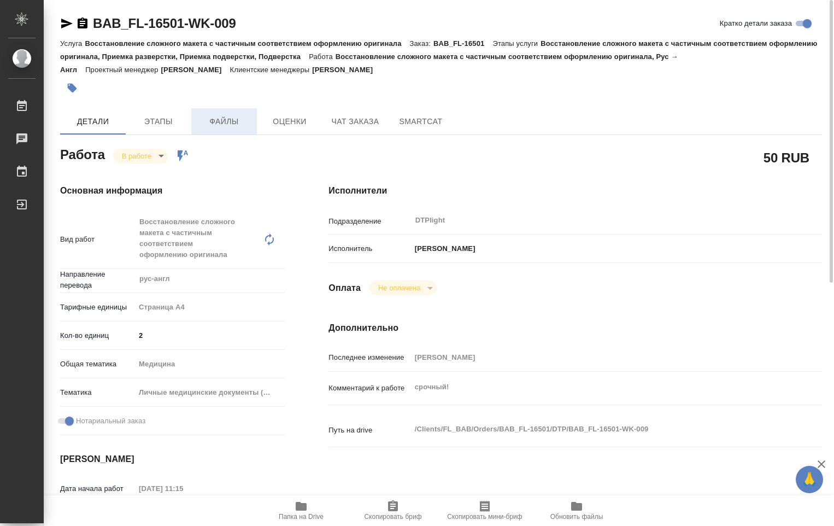
click at [229, 130] on button "Файлы" at bounding box center [224, 121] width 66 height 26
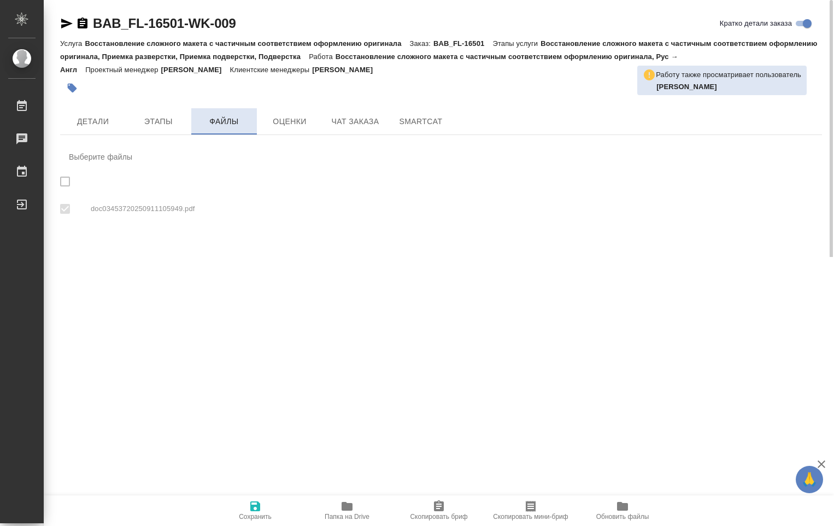
checkbox input "true"
click at [275, 127] on span "Оценки" at bounding box center [289, 122] width 52 height 14
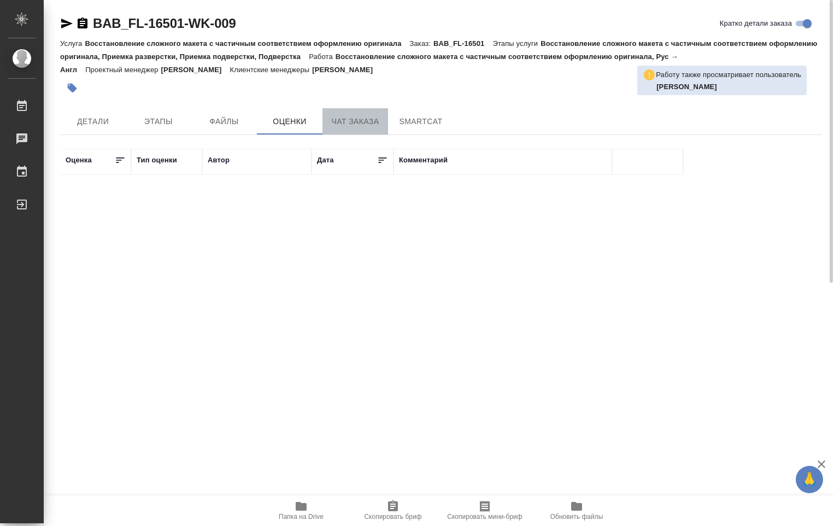
click at [346, 120] on span "Чат заказа" at bounding box center [355, 122] width 52 height 14
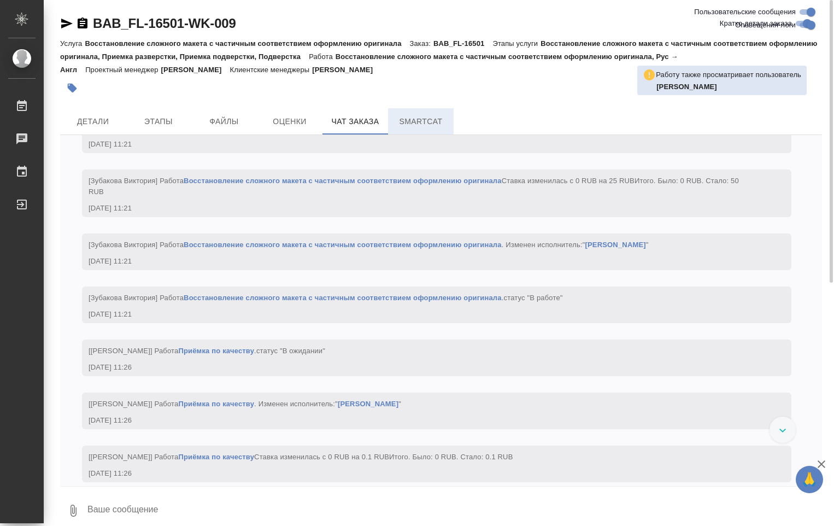
scroll to position [1932, 0]
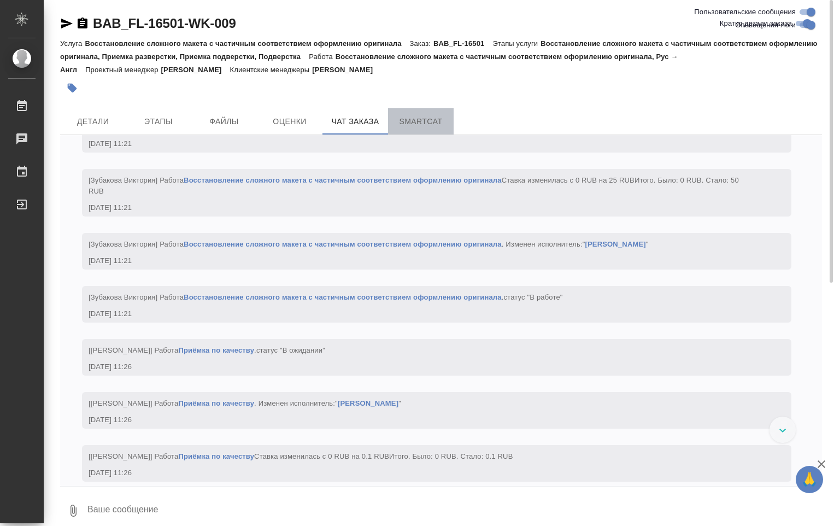
click at [422, 116] on span "SmartCat" at bounding box center [421, 122] width 52 height 14
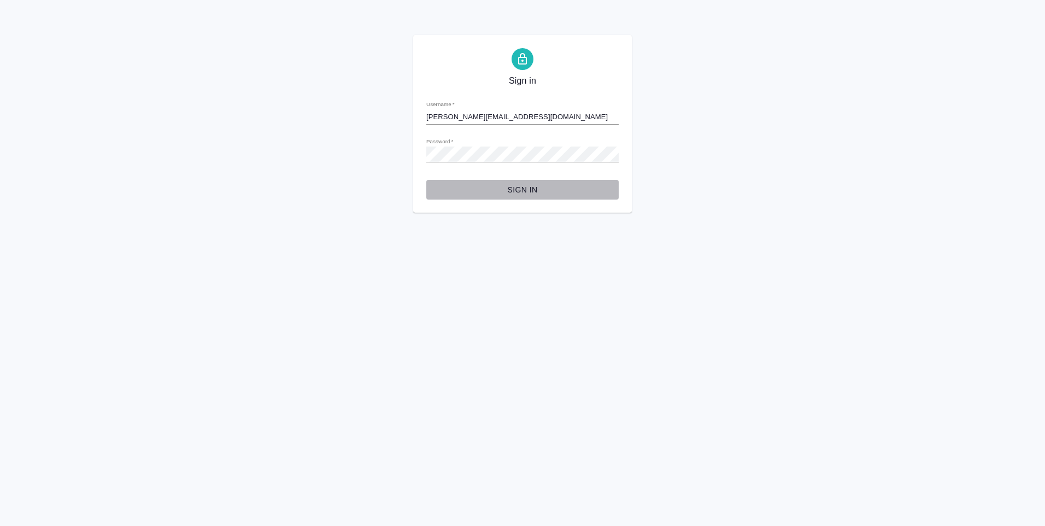
click at [533, 181] on button "Sign in" at bounding box center [522, 190] width 192 height 20
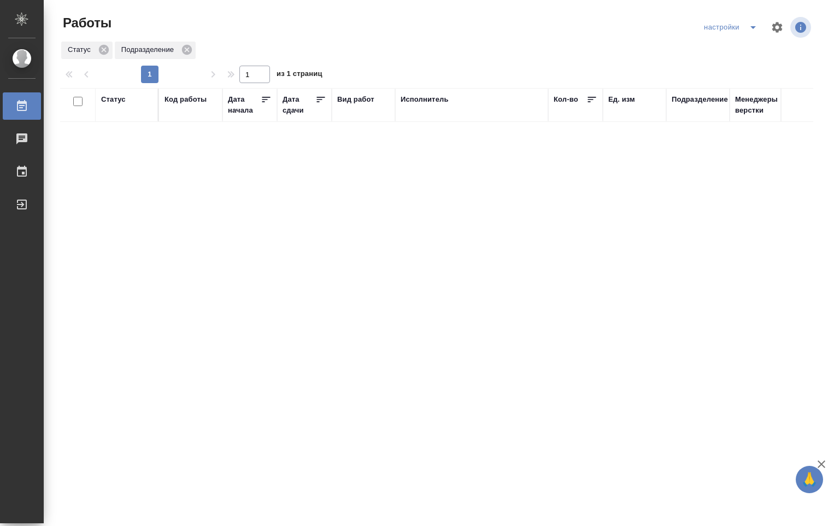
drag, startPoint x: 121, startPoint y: 108, endPoint x: 109, endPoint y: 109, distance: 12.1
click at [109, 109] on div "Статус" at bounding box center [126, 105] width 51 height 22
click at [109, 111] on div "Статус" at bounding box center [126, 105] width 51 height 22
drag, startPoint x: 108, startPoint y: 111, endPoint x: 153, endPoint y: 107, distance: 45.0
click at [150, 99] on div "Статус" at bounding box center [126, 99] width 51 height 11
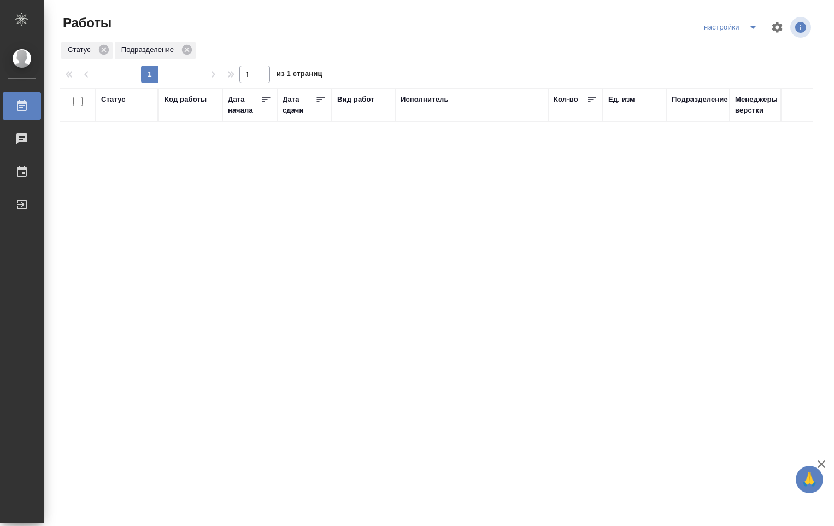
click at [144, 120] on th "Статус" at bounding box center [127, 105] width 63 height 34
click at [143, 121] on th "Статус" at bounding box center [127, 105] width 63 height 34
click at [461, 110] on div "Исполнитель" at bounding box center [472, 105] width 142 height 22
click at [117, 98] on div "Статус" at bounding box center [113, 99] width 25 height 11
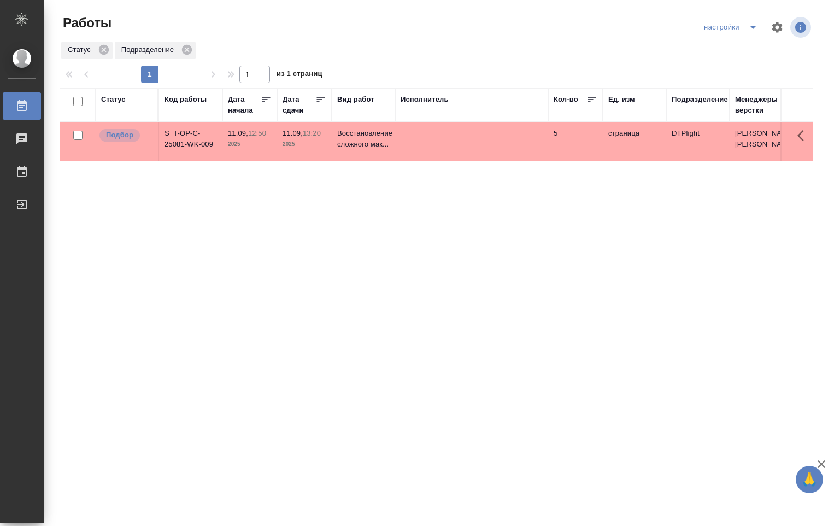
click at [314, 138] on span "11.09, 13:20" at bounding box center [305, 133] width 44 height 11
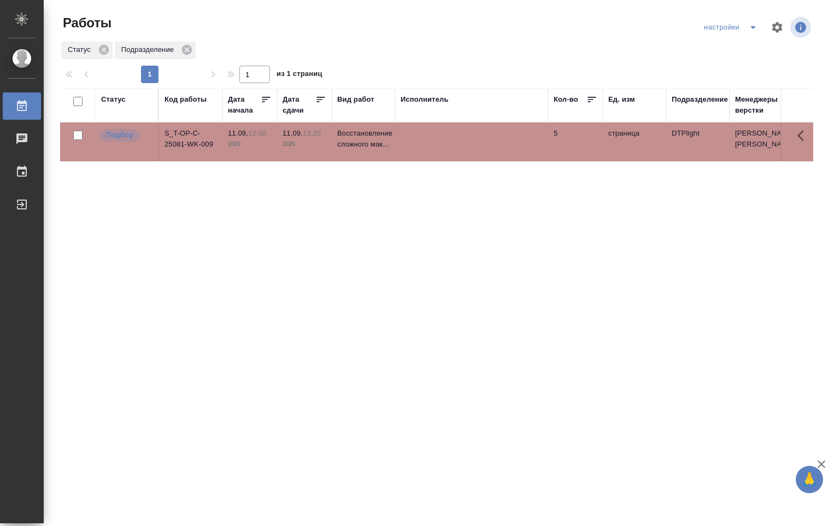
click at [310, 139] on p "2025" at bounding box center [305, 144] width 44 height 11
click at [310, 140] on p "2025" at bounding box center [305, 144] width 44 height 11
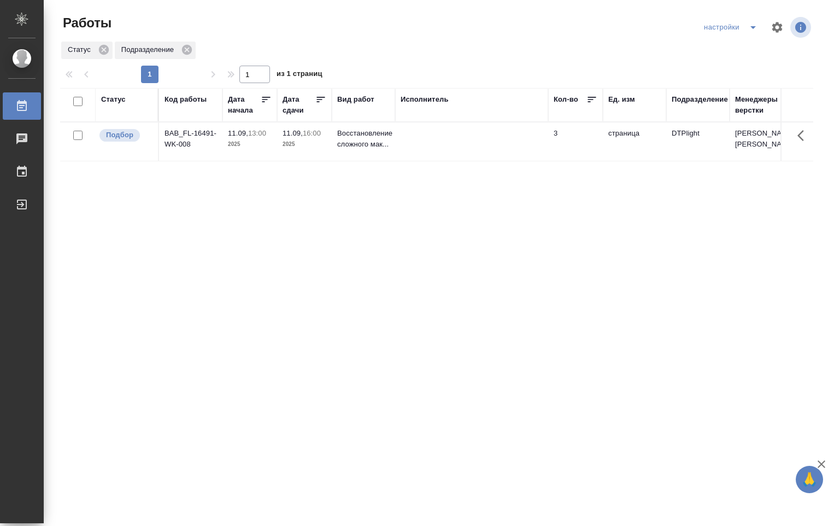
click at [359, 140] on p "Восстановление сложного мак..." at bounding box center [363, 139] width 52 height 22
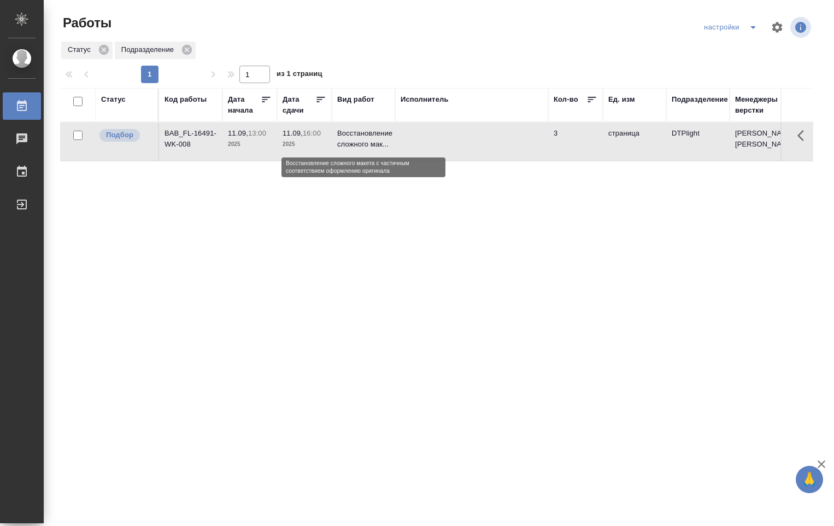
click at [360, 140] on p "Восстановление сложного мак..." at bounding box center [363, 139] width 52 height 22
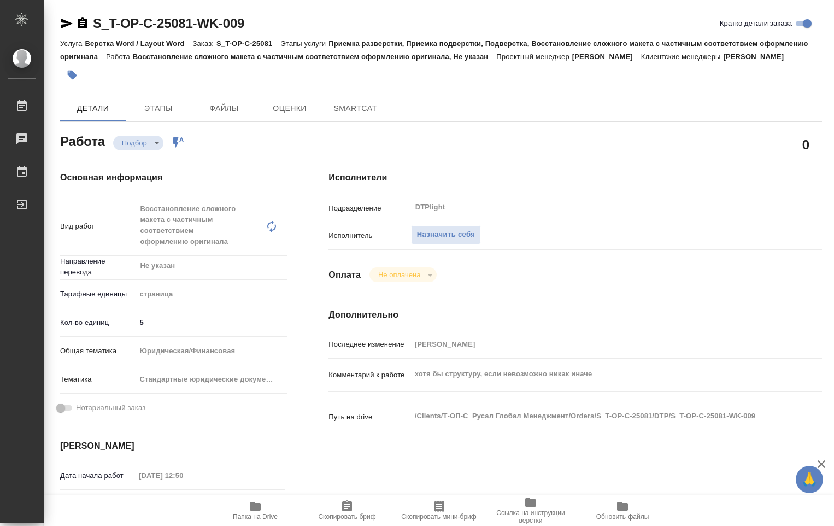
type textarea "x"
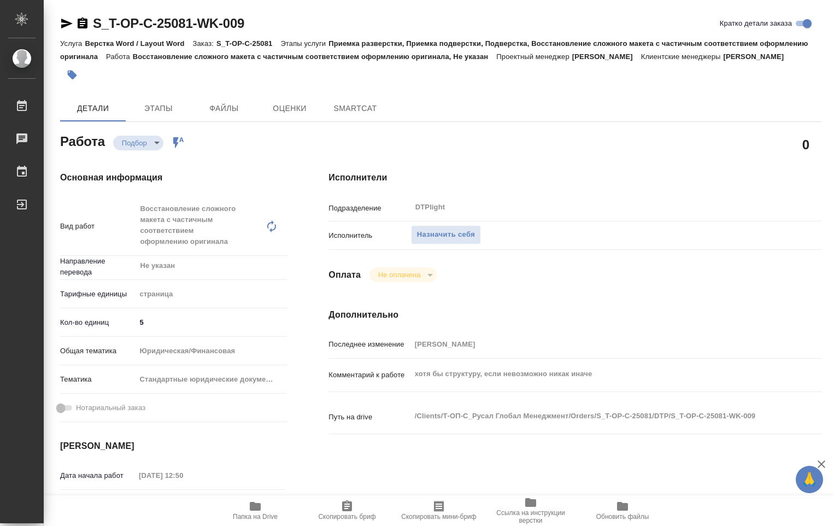
type textarea "x"
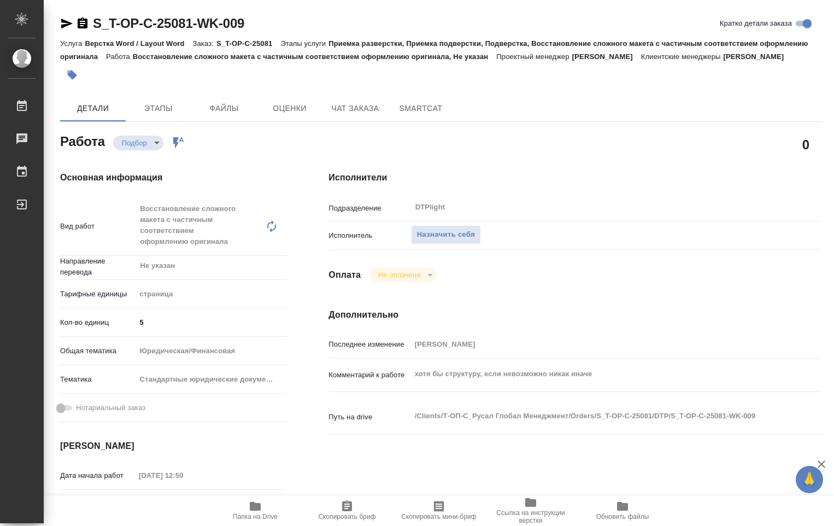
type textarea "x"
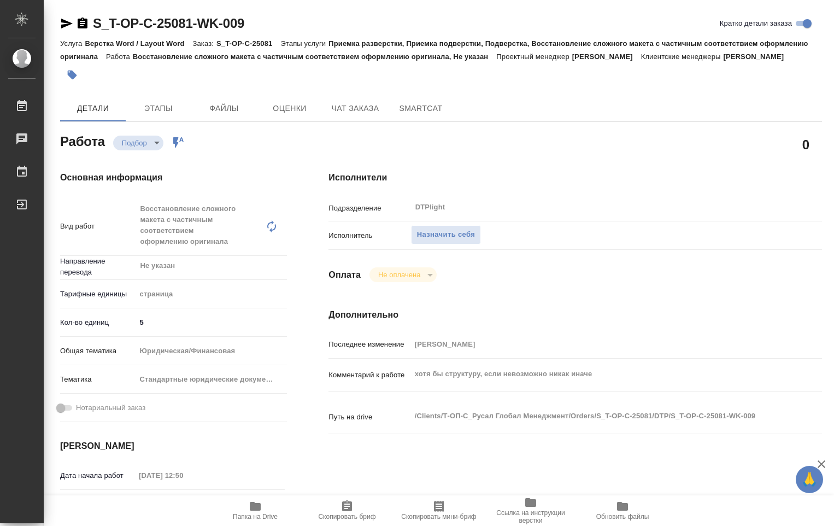
type textarea "x"
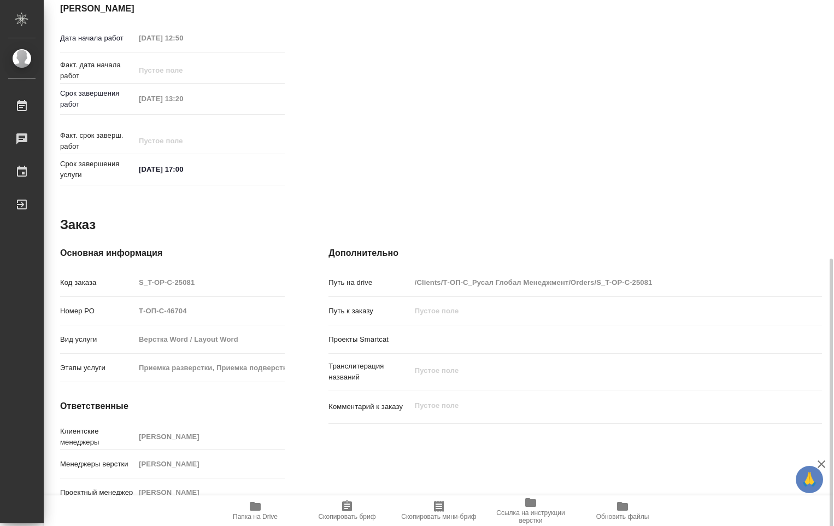
scroll to position [452, 0]
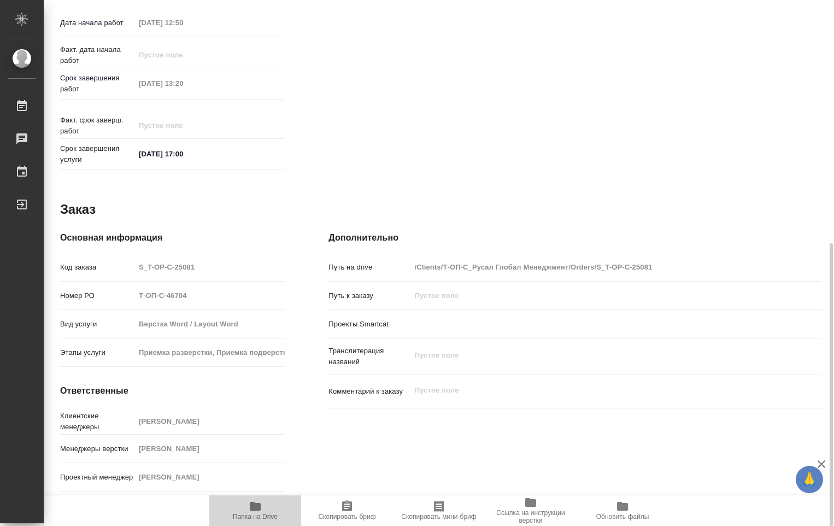
click at [252, 510] on icon "button" at bounding box center [255, 506] width 11 height 9
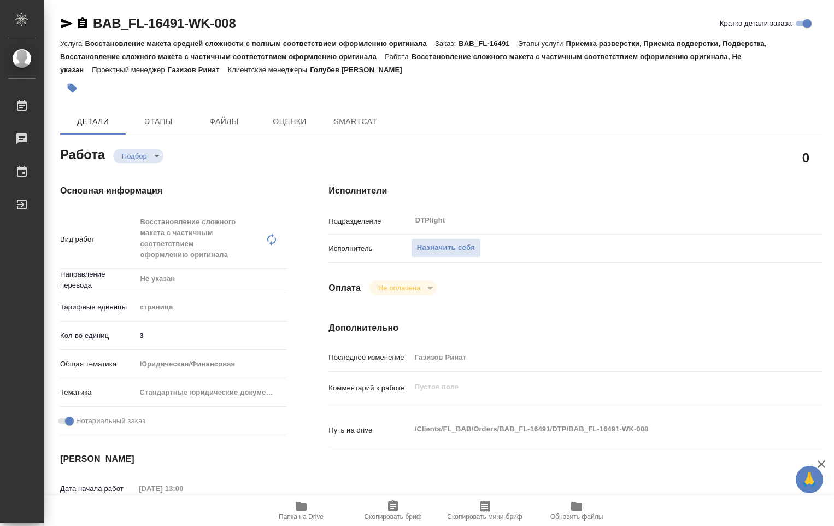
type textarea "x"
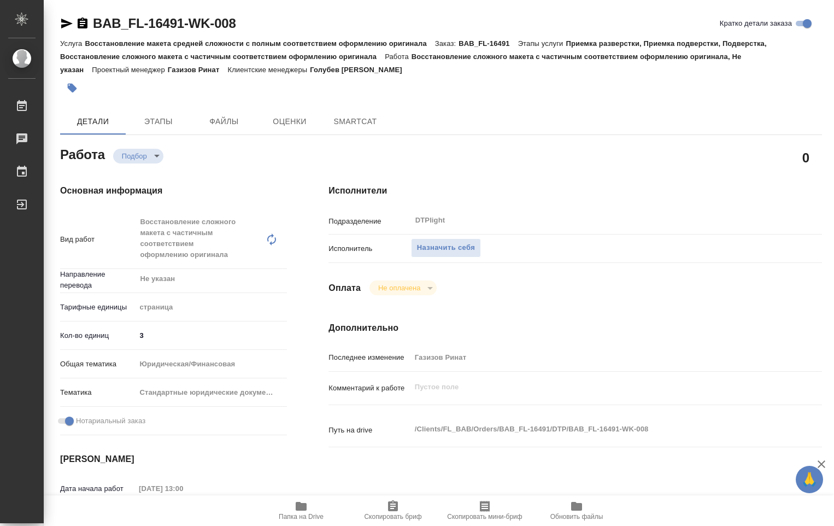
type textarea "x"
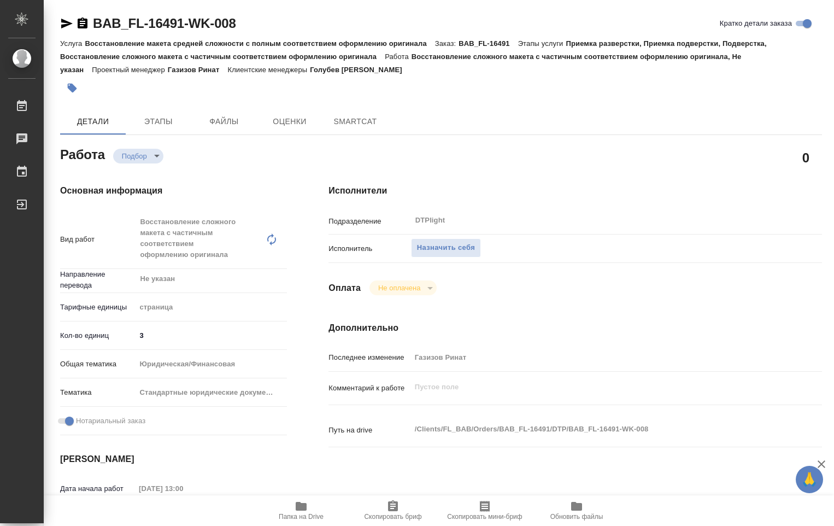
type textarea "x"
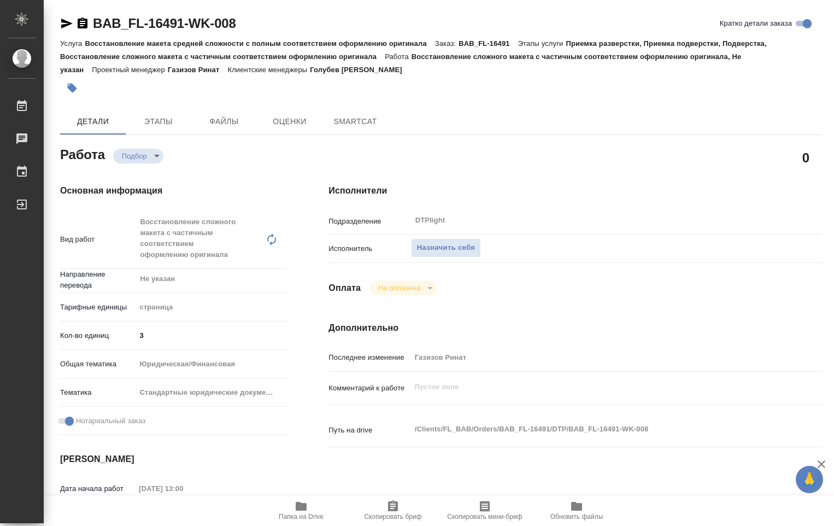
type textarea "x"
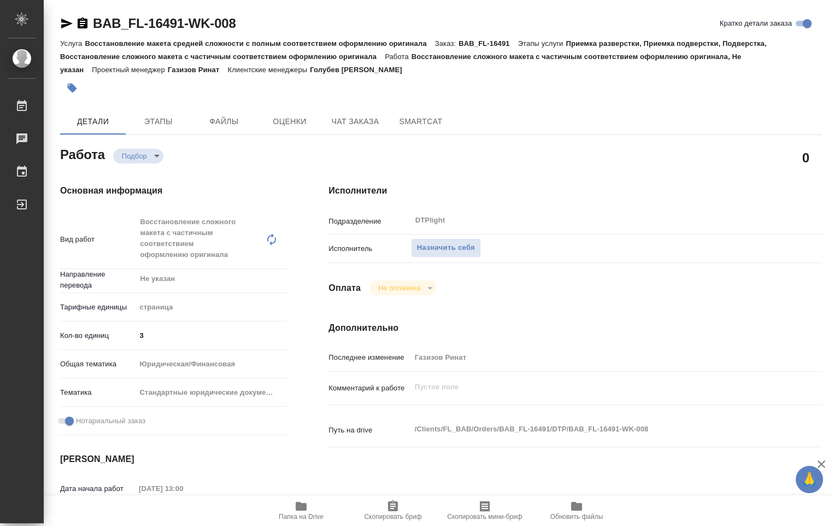
scroll to position [109, 0]
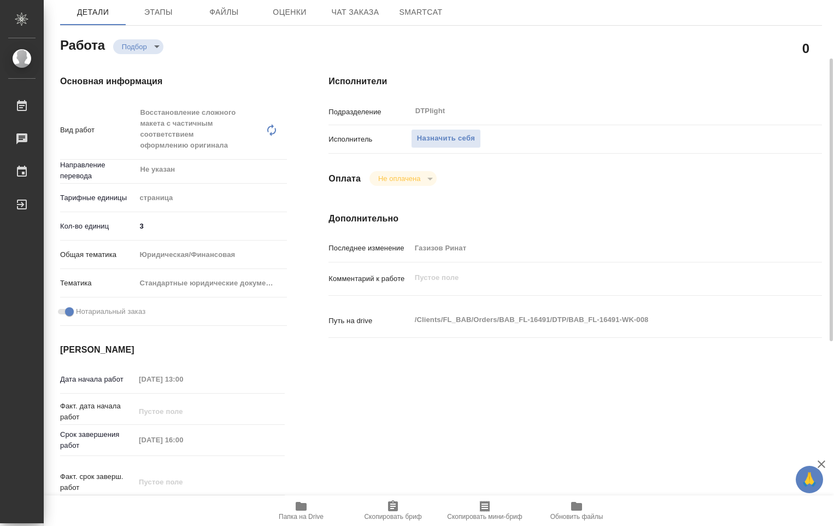
type textarea "x"
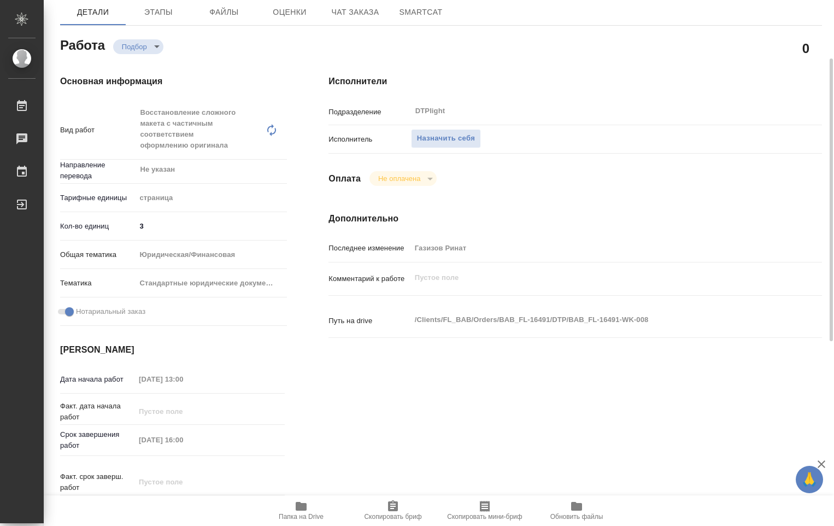
click at [301, 507] on icon "button" at bounding box center [301, 506] width 11 height 9
type textarea "x"
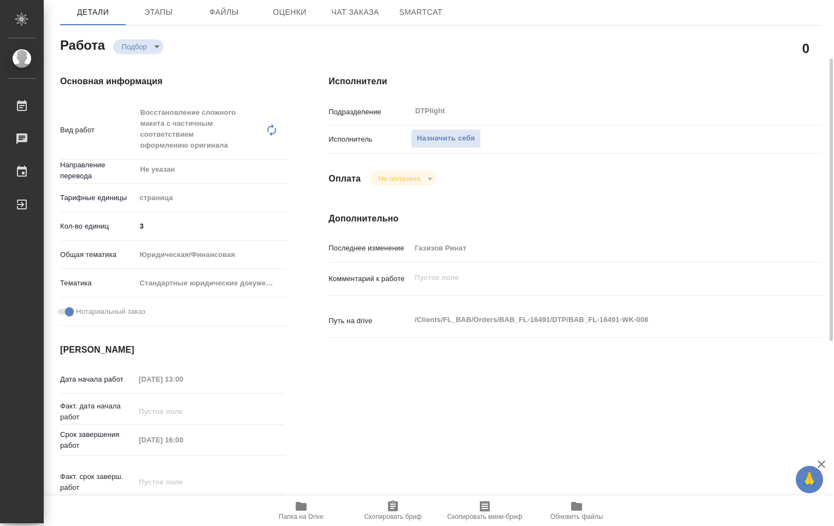
type textarea "x"
